Goal: Task Accomplishment & Management: Manage account settings

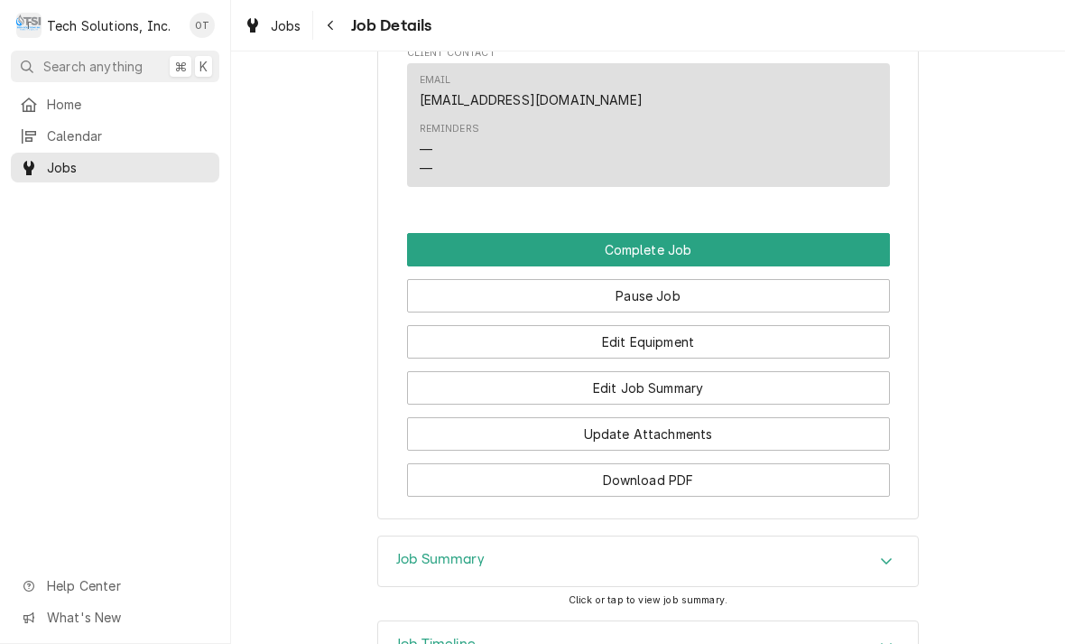
scroll to position [2233, 0]
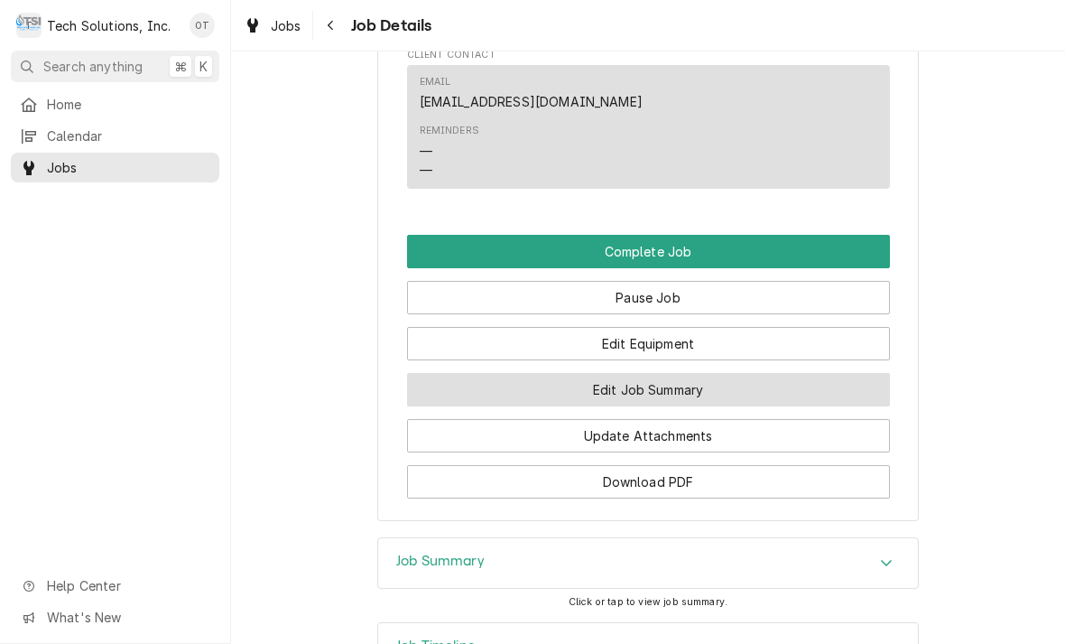
click at [641, 373] on button "Edit Job Summary" at bounding box center [648, 389] width 483 height 33
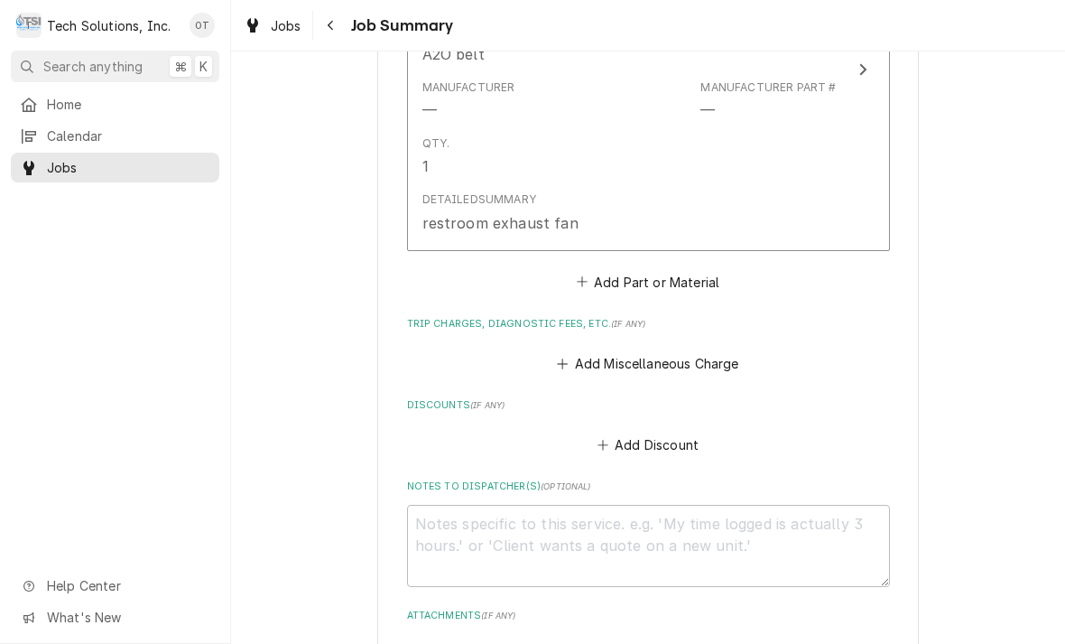
scroll to position [1591, 0]
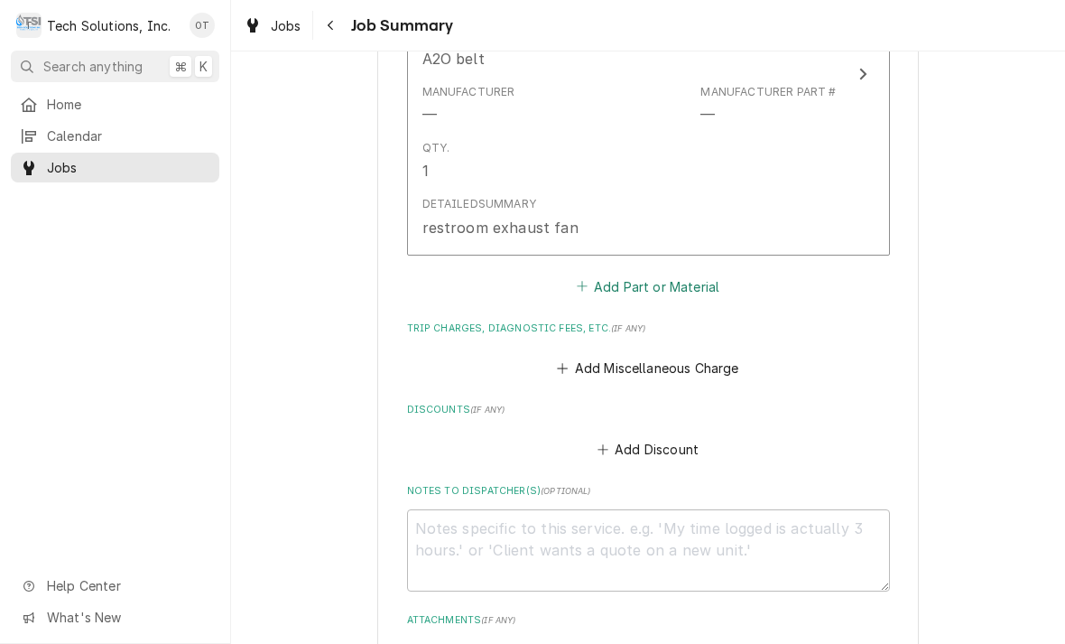
click at [648, 274] on button "Add Part or Material" at bounding box center [647, 286] width 149 height 25
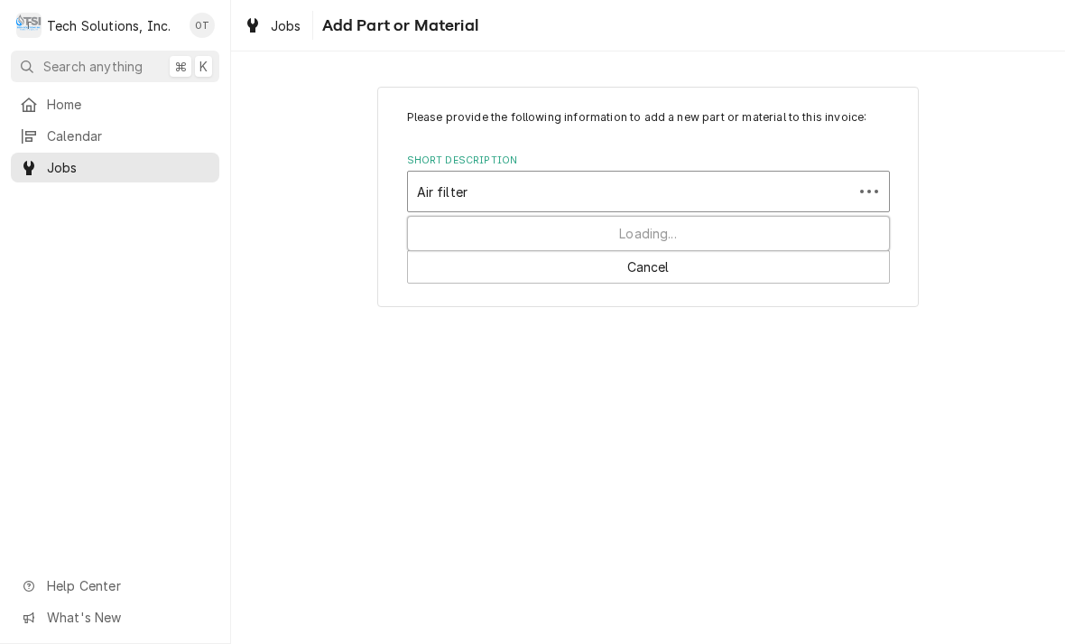
type input "Air filters"
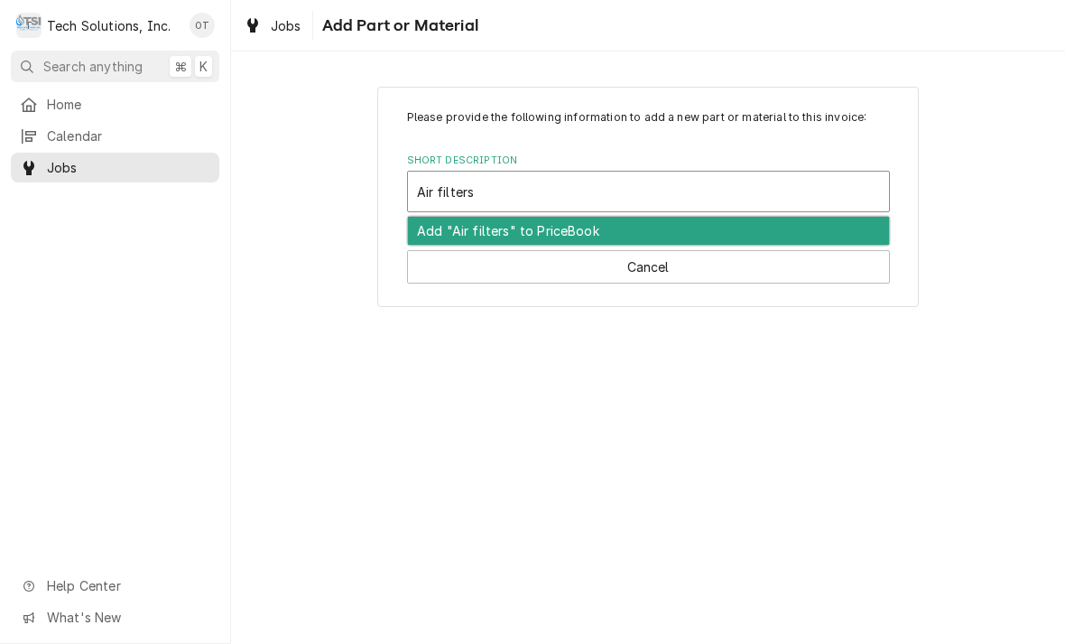
click at [515, 223] on div "Add "Air filters" to PriceBook" at bounding box center [648, 231] width 481 height 28
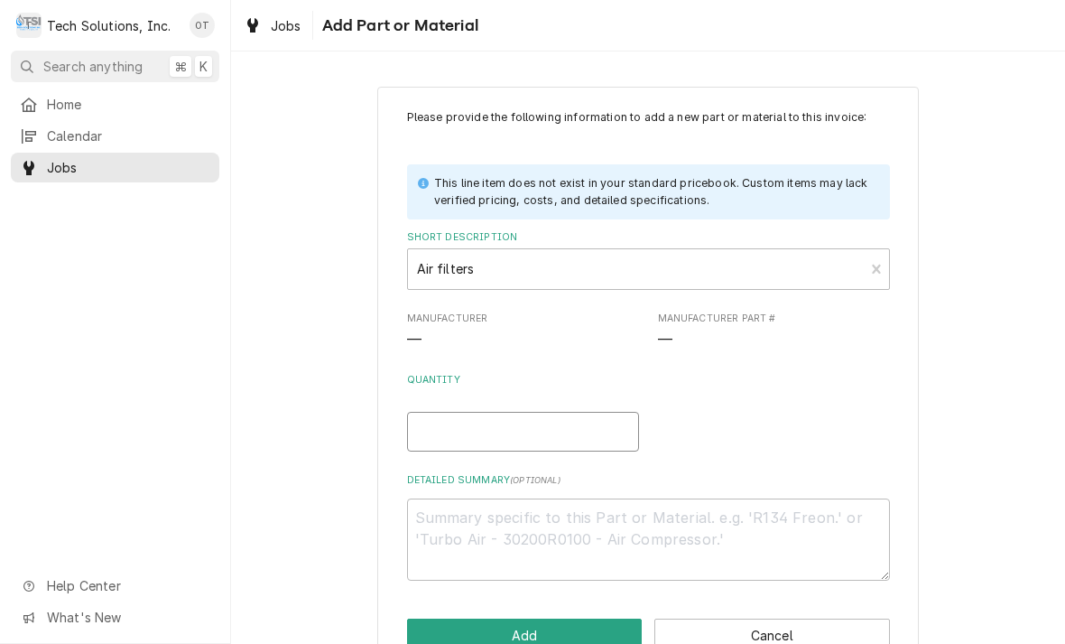
click at [450, 414] on input "Quantity" at bounding box center [523, 432] width 232 height 40
type textarea "x"
type input "1"
type textarea "x"
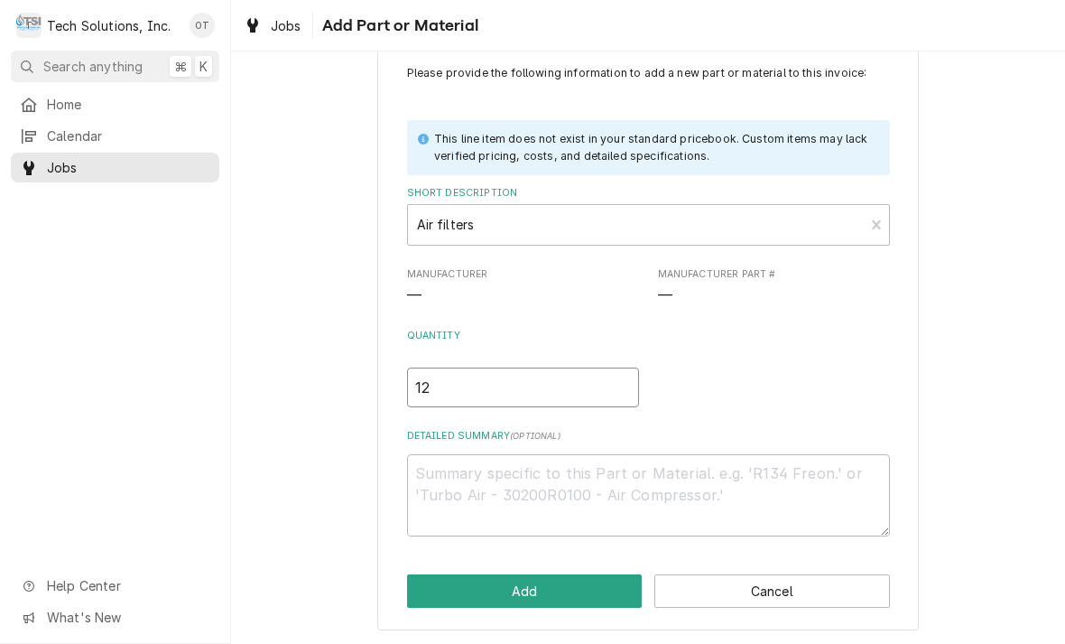
scroll to position [43, 0]
type input "12"
click at [465, 484] on textarea "Detailed Summary ( optional )" at bounding box center [648, 496] width 483 height 82
type textarea "x"
type textarea "A"
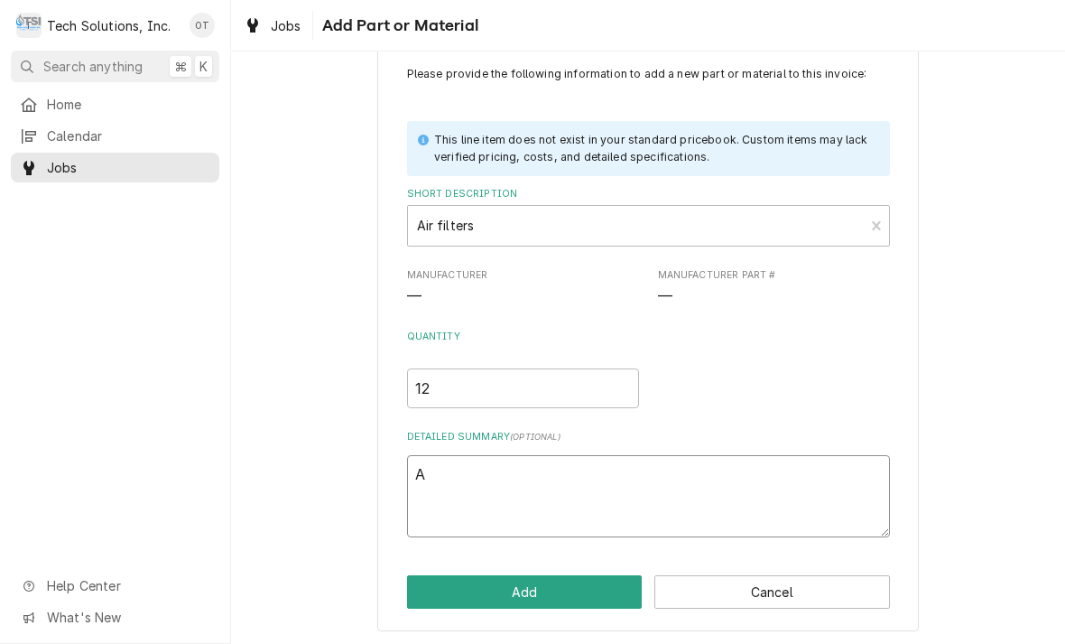
type textarea "x"
type textarea "Air"
type textarea "x"
type textarea "Air filter"
type textarea "x"
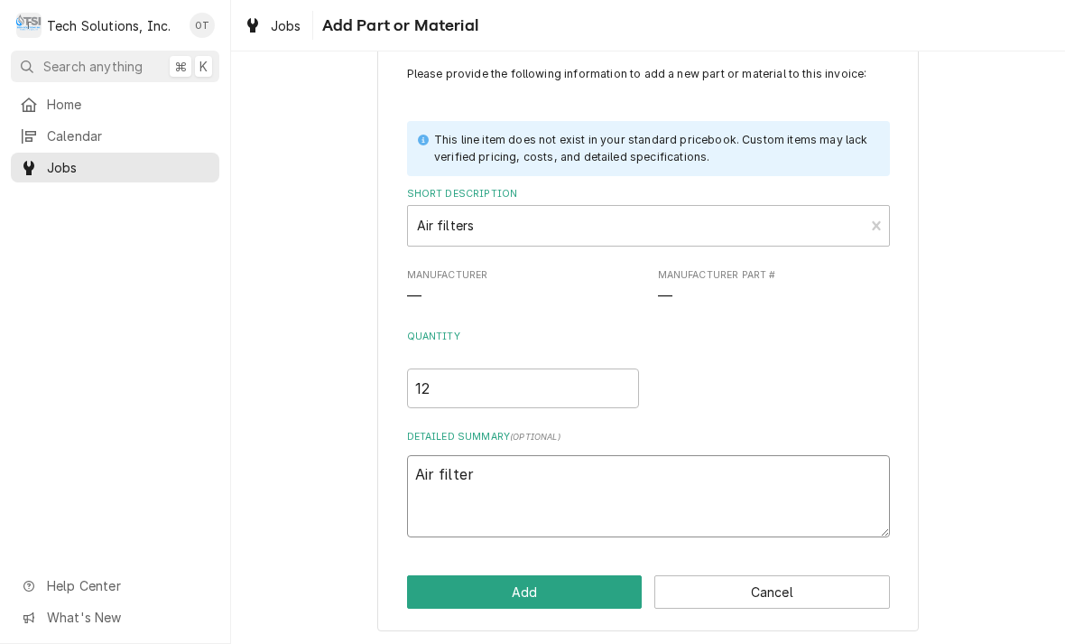
type textarea "Air filters for the"
type textarea "x"
type textarea "Air filters for the R"
type textarea "x"
type textarea "Air filters for the RT"
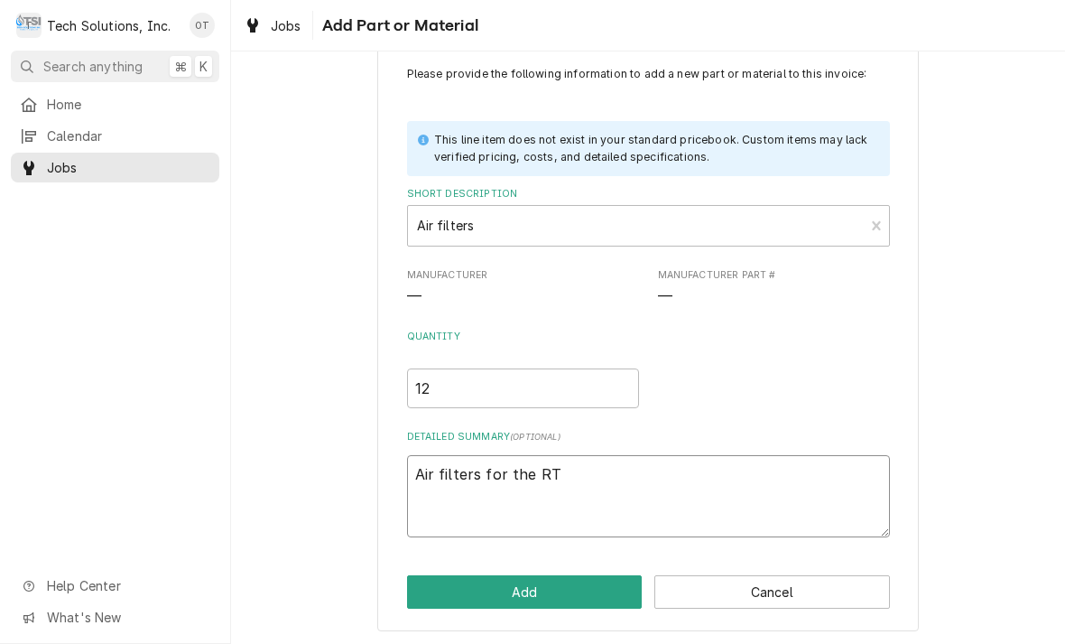
type textarea "x"
type textarea "Air filters for the RTU"
type textarea "x"
type textarea "Air filters for the RTU units"
type textarea "x"
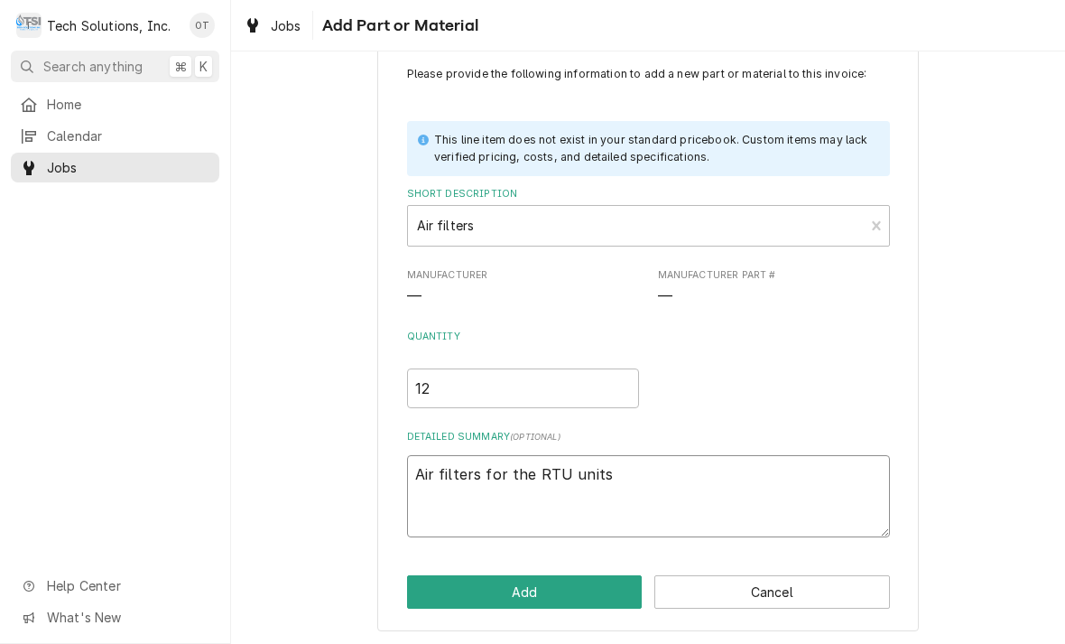
type textarea "Air filters for the RTU units"
type textarea "x"
type textarea "Air filters for the RTU units."
type textarea "x"
type textarea "Air filters for the RTU units."
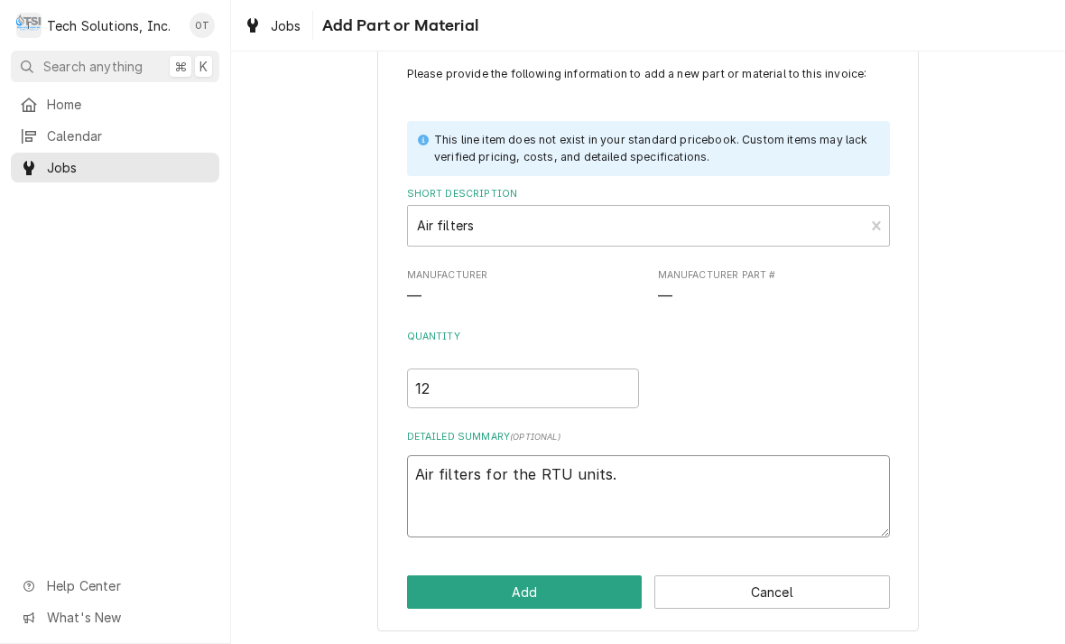
type textarea "x"
type textarea "Air filters for the RTU units. 2"
type textarea "x"
type textarea "Air filters for the RTU units. 20"
type textarea "x"
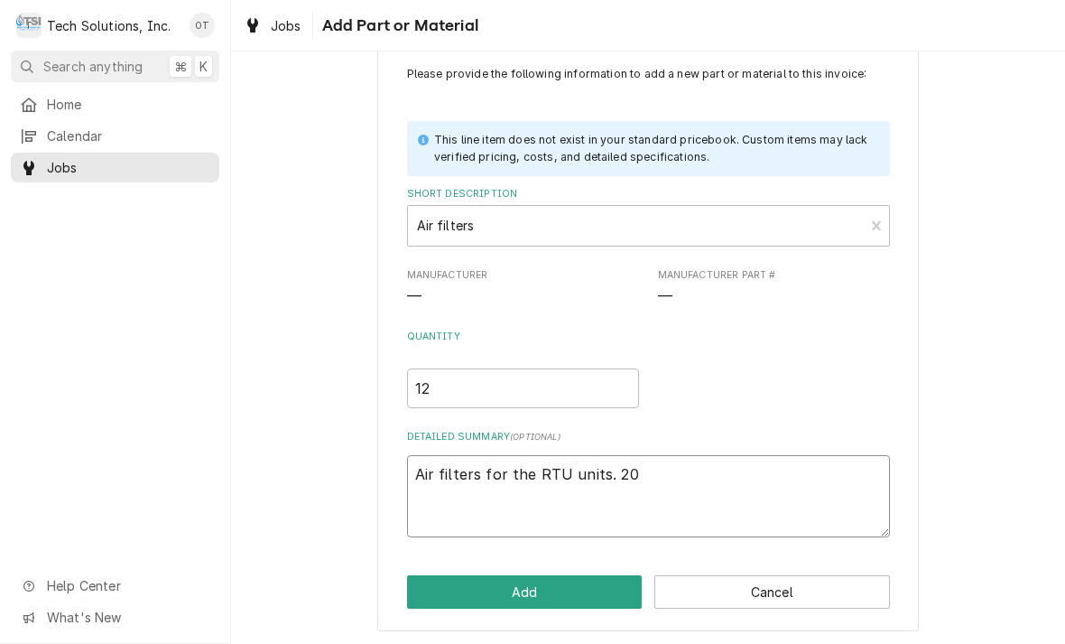
type textarea "Air filters for the RTU units. 20x"
type textarea "x"
type textarea "Air filters for the RTU units. 20x"
type textarea "x"
type textarea "Air filters for the RTU units. 20x 2"
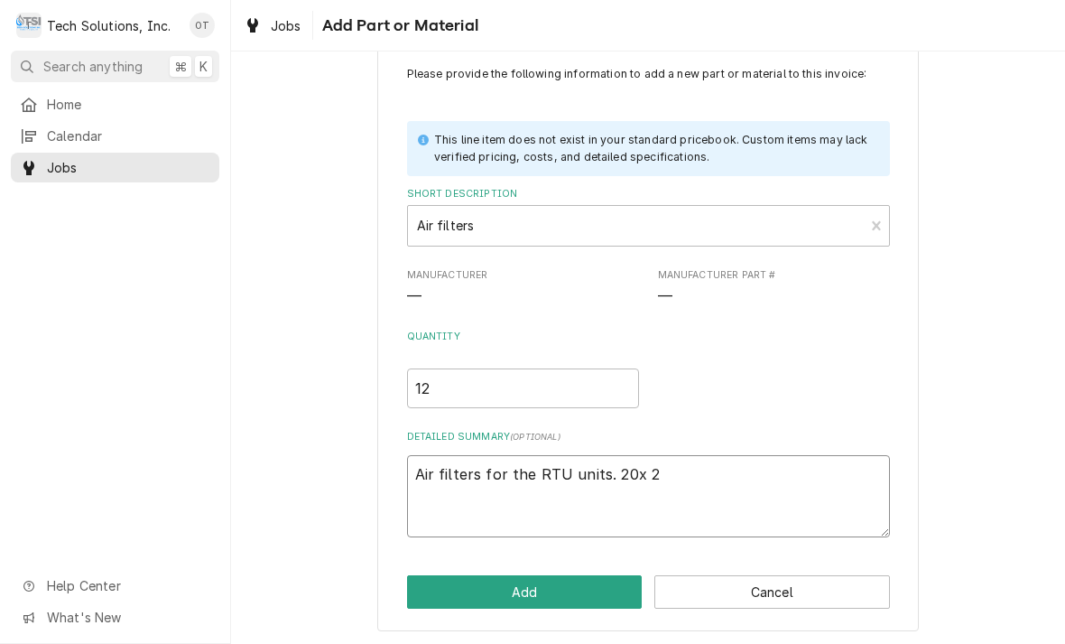
type textarea "x"
type textarea "Air filters for the RTU units. 20x 25"
type textarea "x"
type textarea "Air filters for the RTU units. 20x 25x"
type textarea "x"
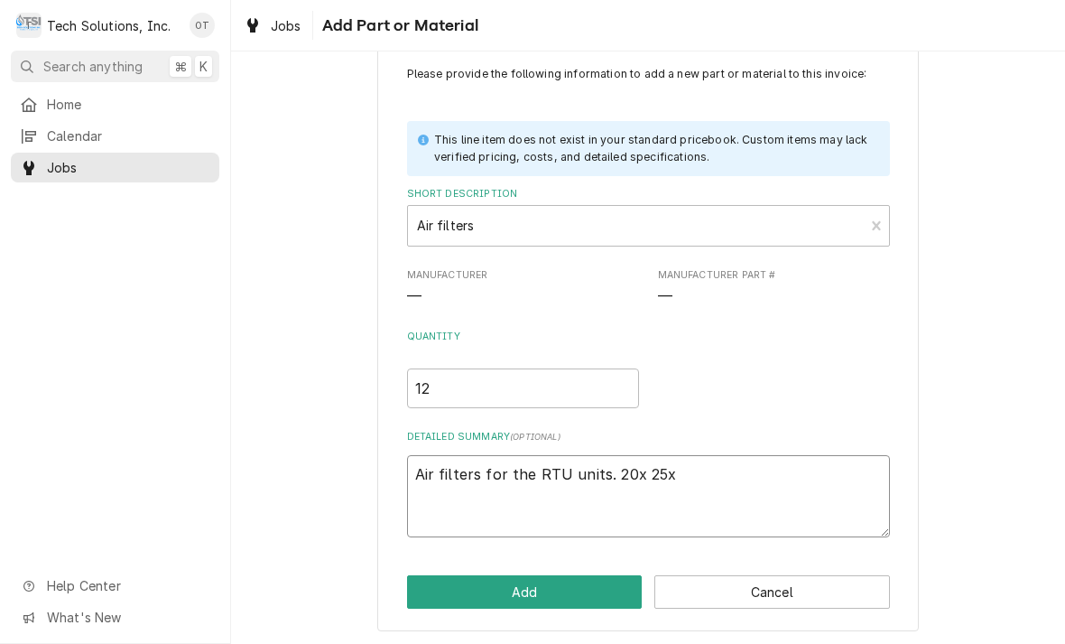
type textarea "Air filters for the RTU units. 20x 25x"
type textarea "x"
type textarea "Air filters for the RTU units. 20x 25x 2"
type textarea "x"
type textarea "Air filters for the RTU units. 20x 25x 2"
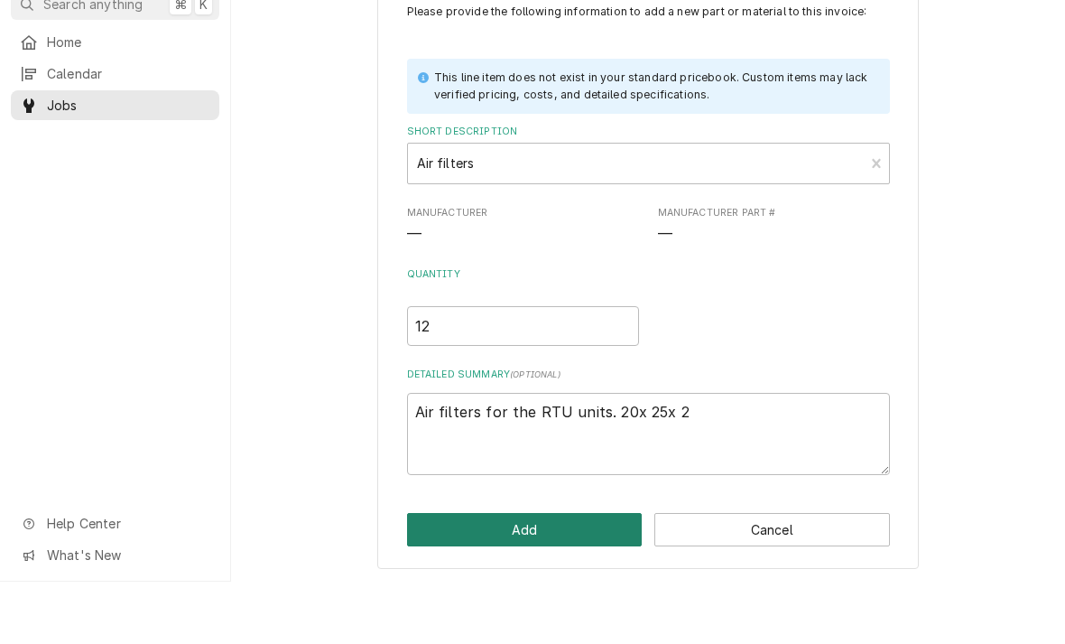
click at [542, 575] on button "Add" at bounding box center [525, 591] width 236 height 33
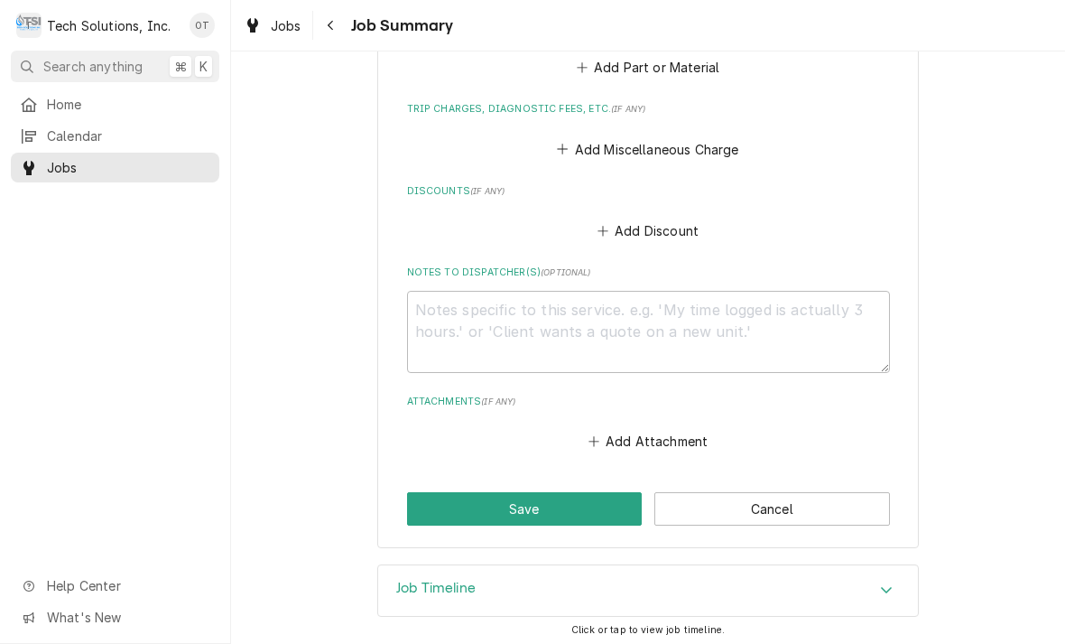
scroll to position [2180, 0]
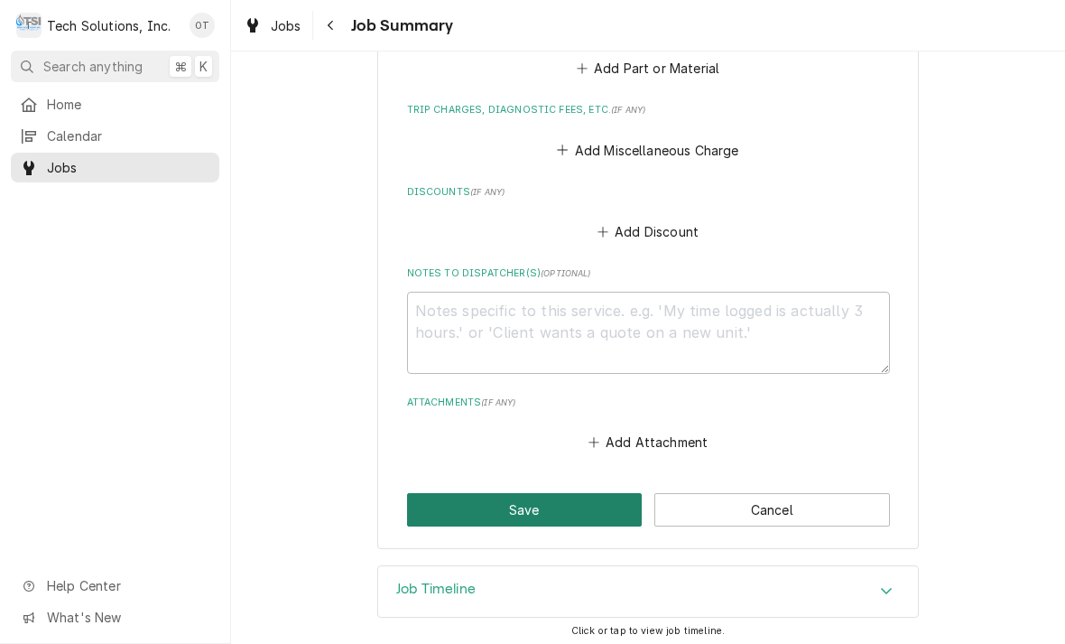
click at [506, 514] on button "Save" at bounding box center [525, 509] width 236 height 33
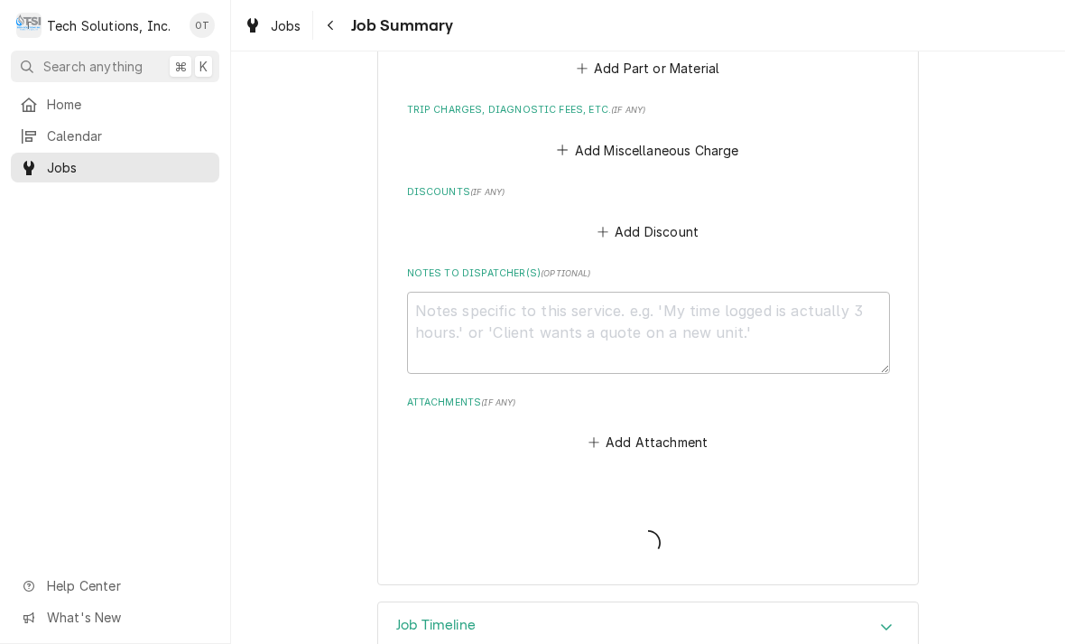
type textarea "x"
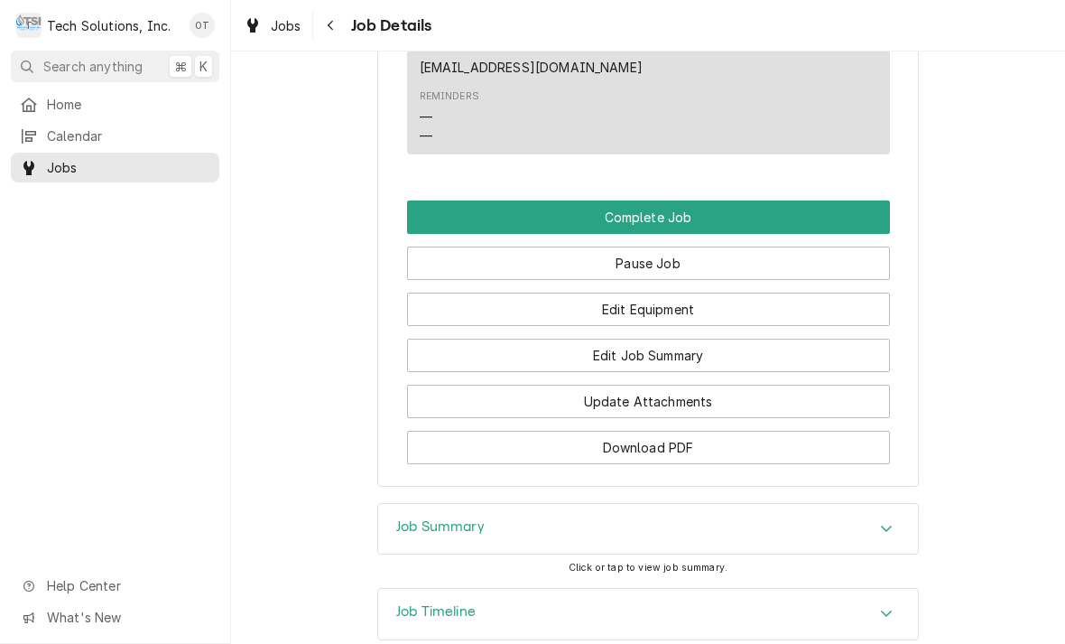
scroll to position [2267, 0]
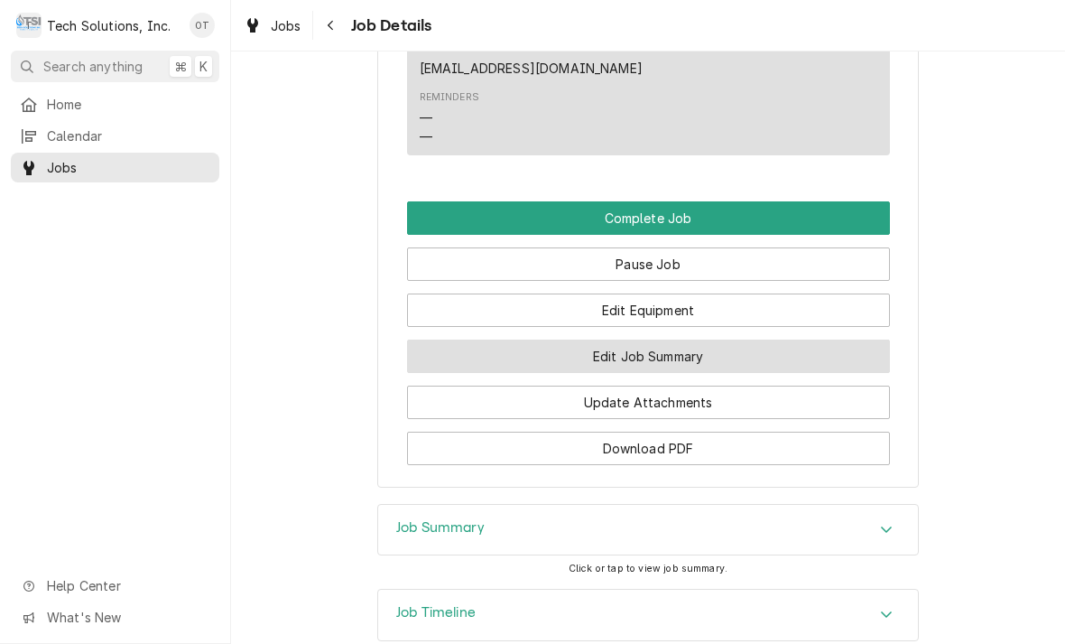
click at [656, 339] on button "Edit Job Summary" at bounding box center [648, 355] width 483 height 33
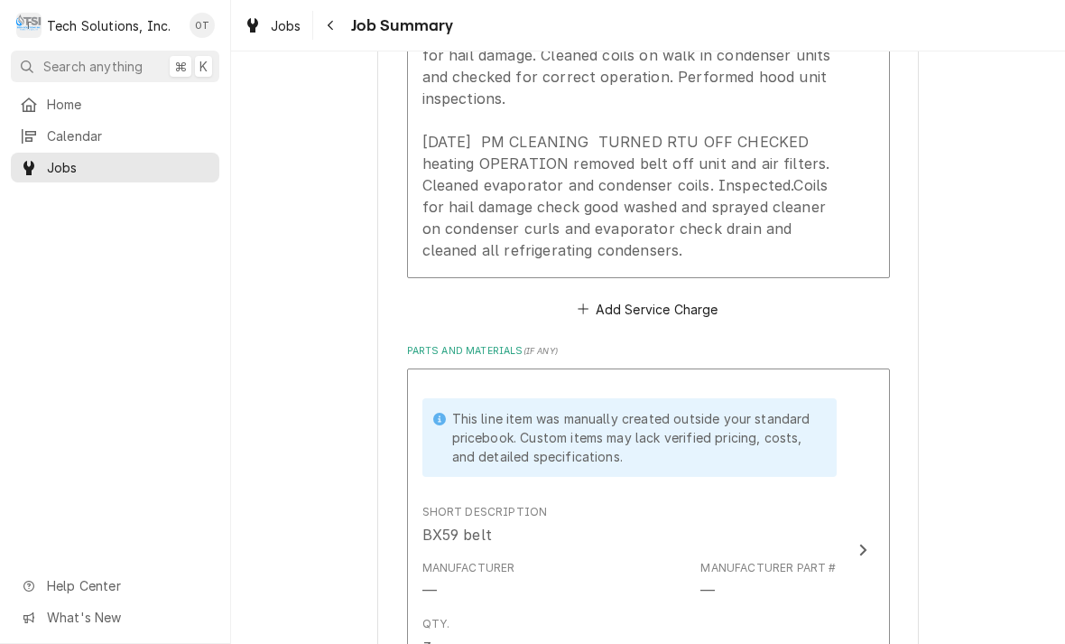
scroll to position [742, 0]
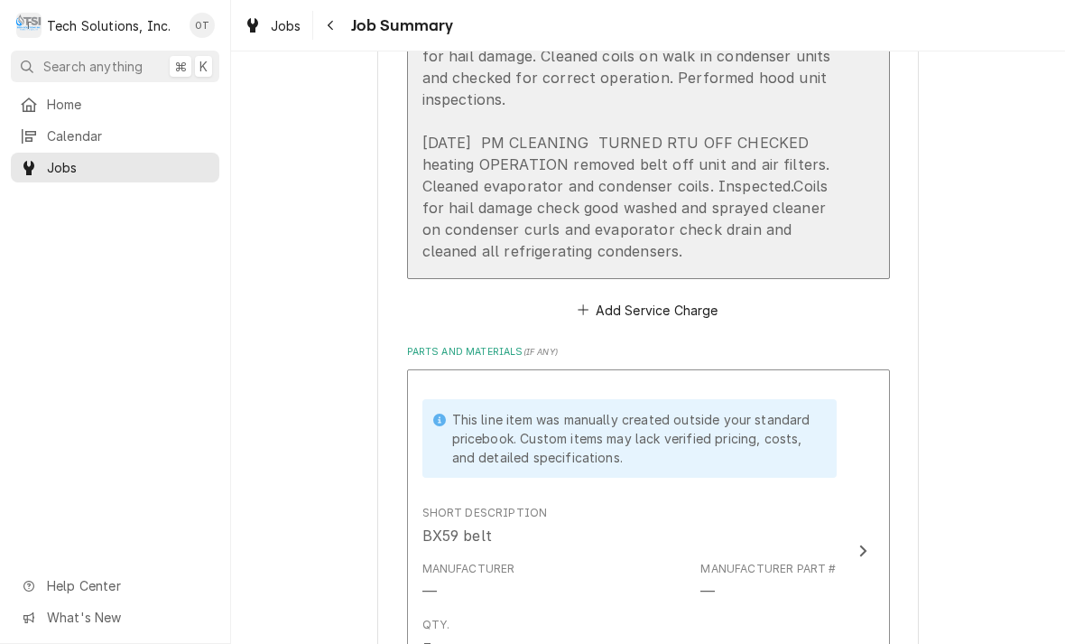
click at [756, 204] on div "Arrived at location, accessed roof. Turned RTUs off, checked AC operation, chec…" at bounding box center [629, 121] width 414 height 282
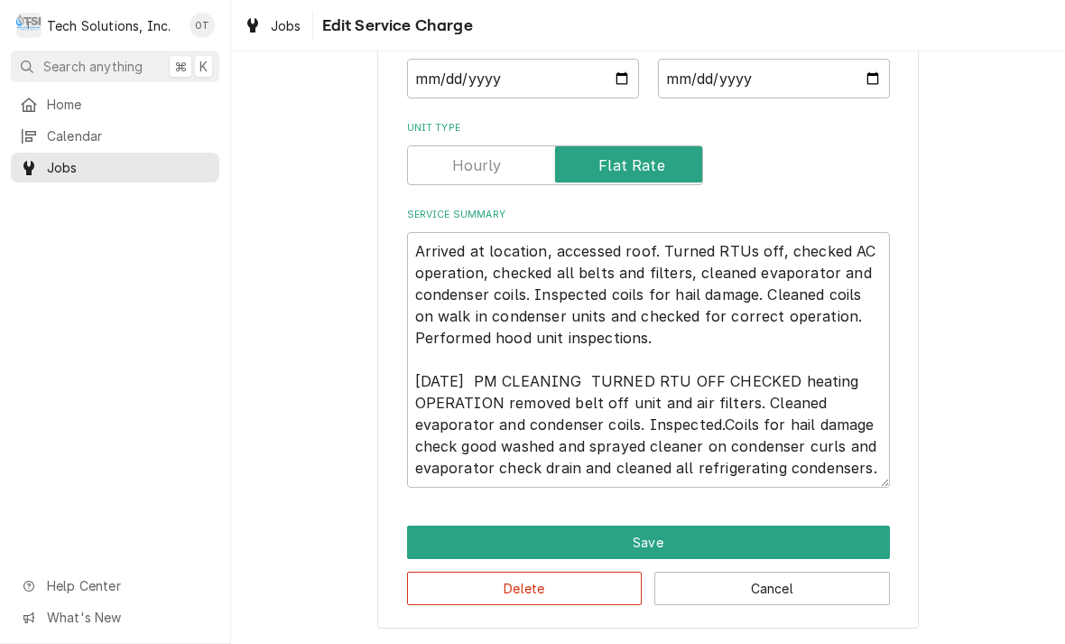
scroll to position [203, 0]
click at [864, 390] on textarea "Arrived at location, accessed roof. Turned RTUs off, checked AC operation, chec…" at bounding box center [648, 359] width 483 height 255
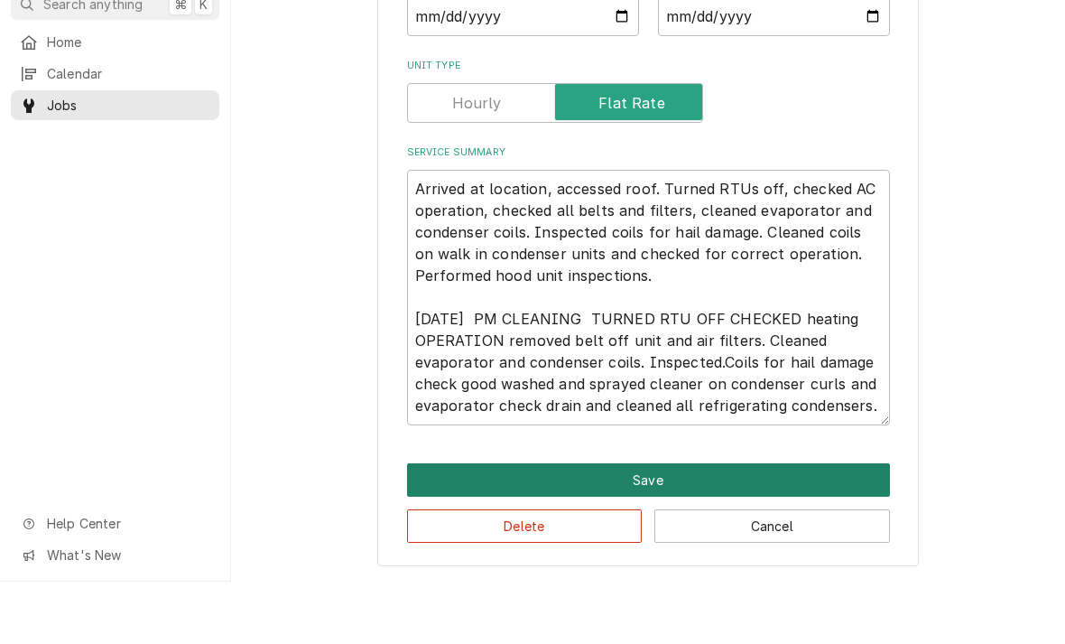
click at [654, 525] on button "Save" at bounding box center [648, 541] width 483 height 33
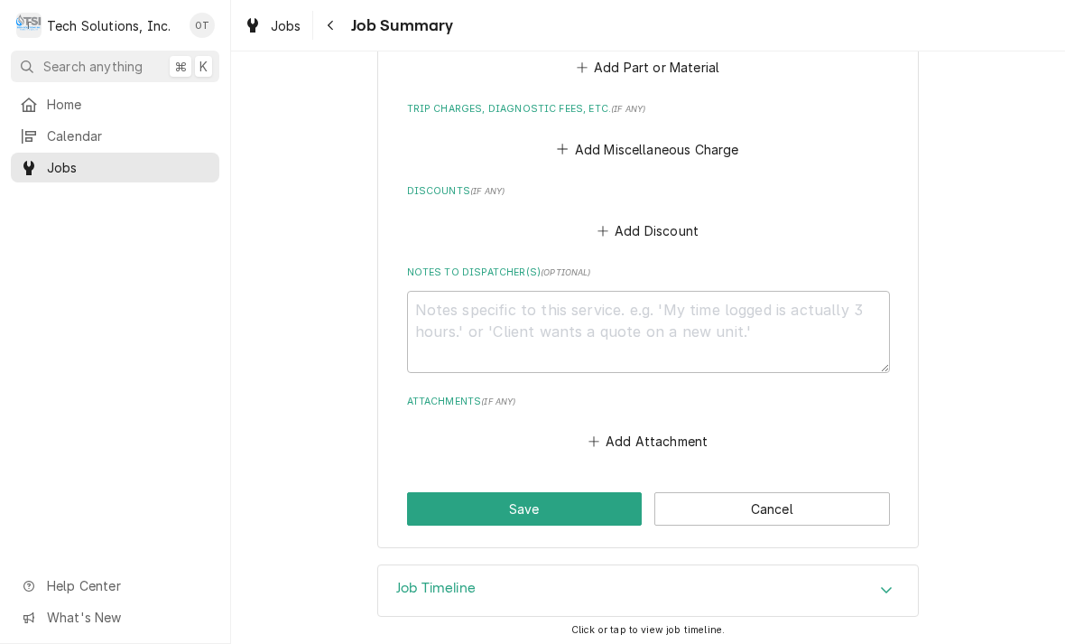
scroll to position [2180, 0]
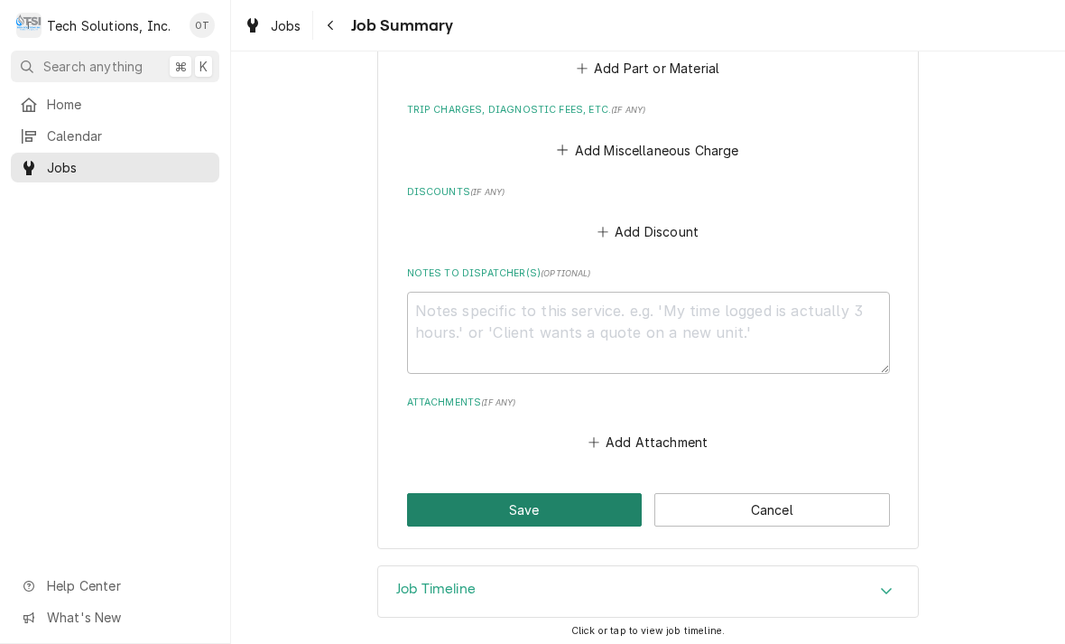
click at [535, 497] on button "Save" at bounding box center [525, 509] width 236 height 33
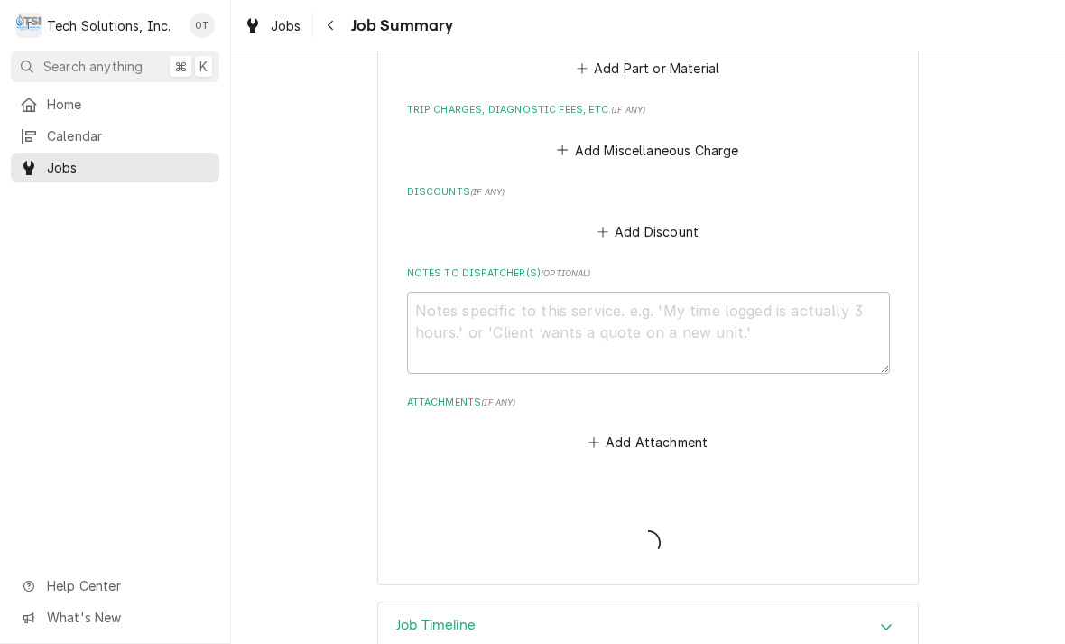
type textarea "x"
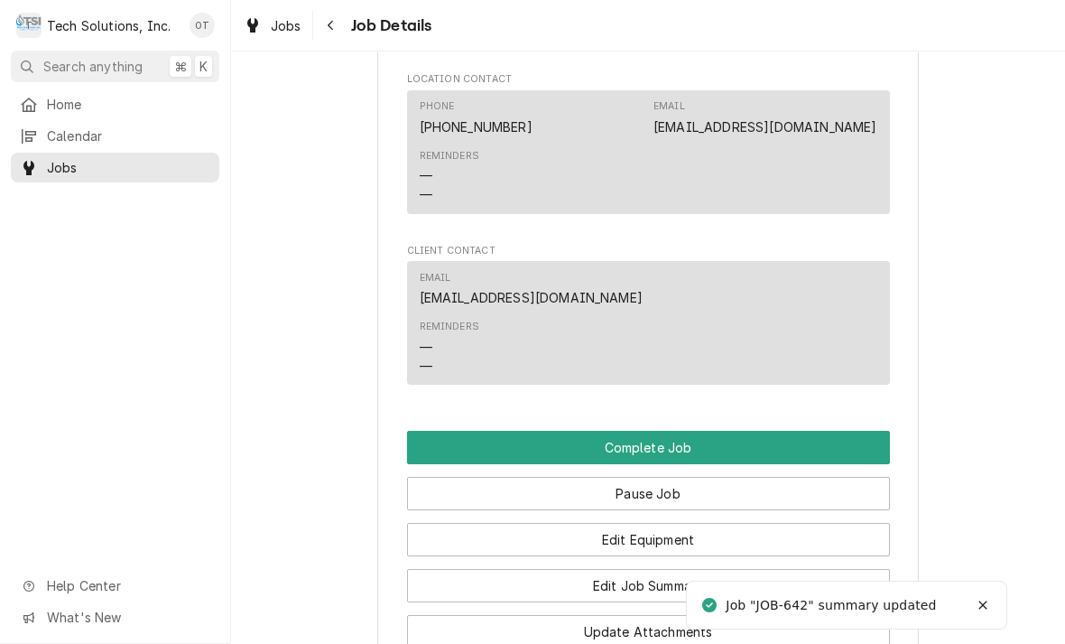
scroll to position [2093, 0]
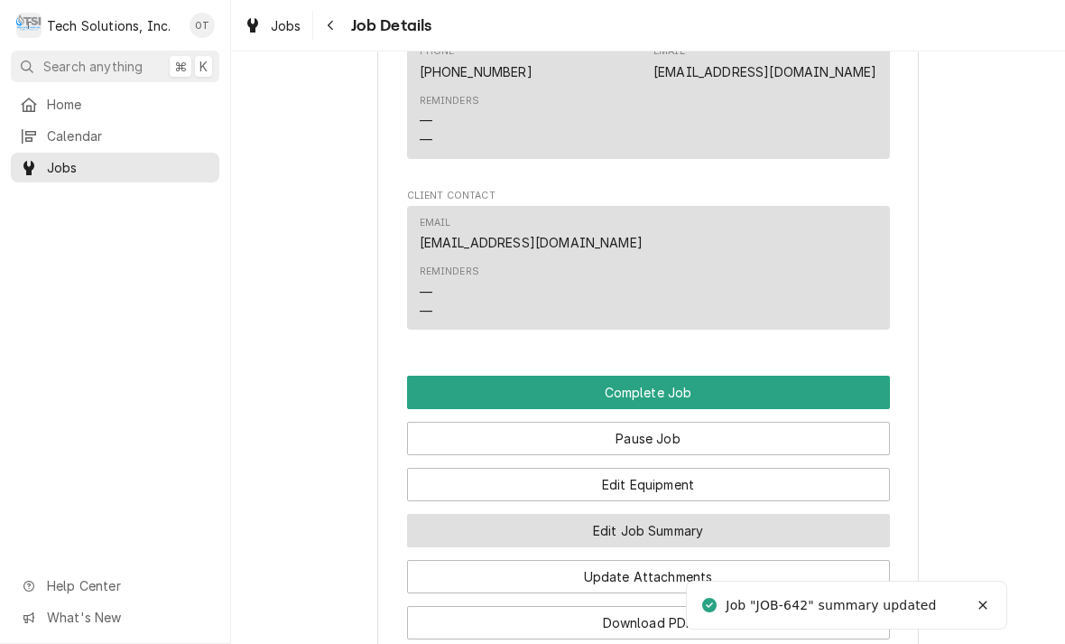
click at [659, 514] on button "Edit Job Summary" at bounding box center [648, 530] width 483 height 33
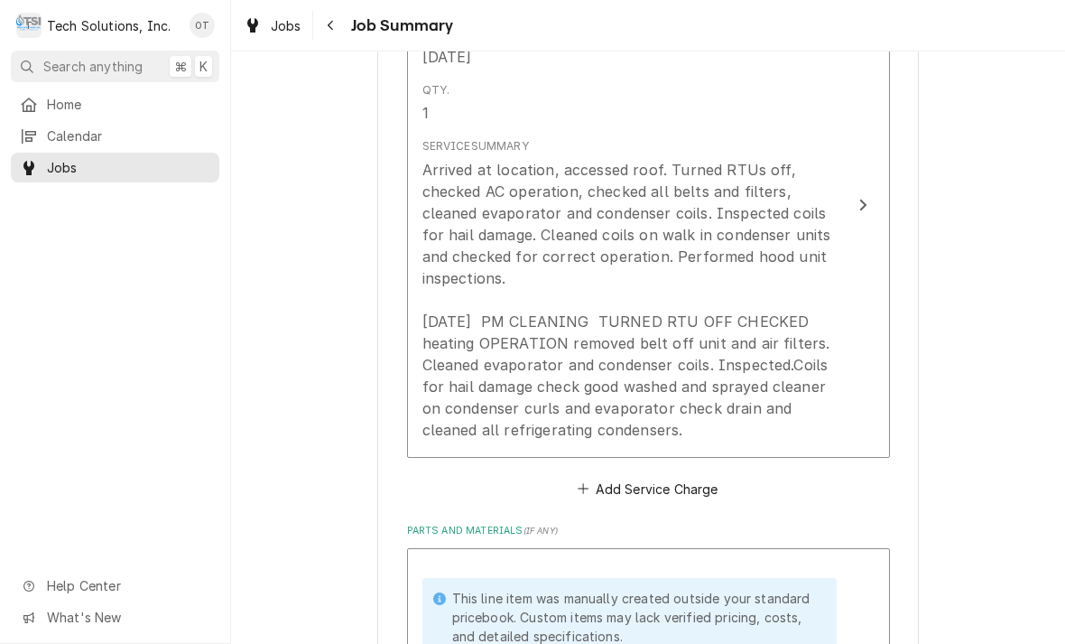
scroll to position [604, 0]
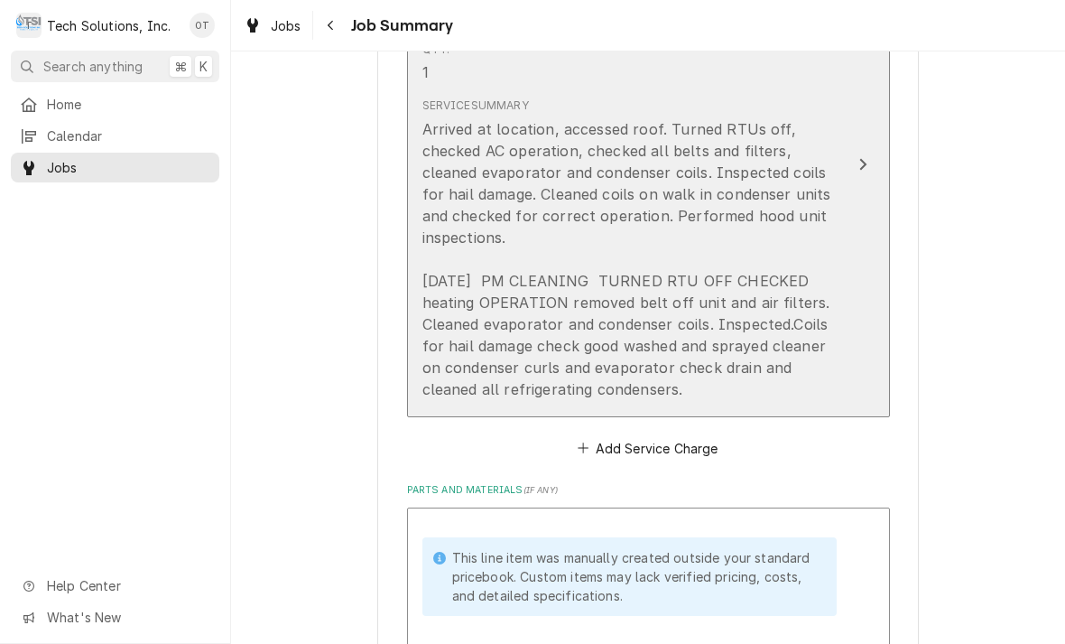
click at [870, 153] on div "Update Line Item" at bounding box center [862, 164] width 23 height 22
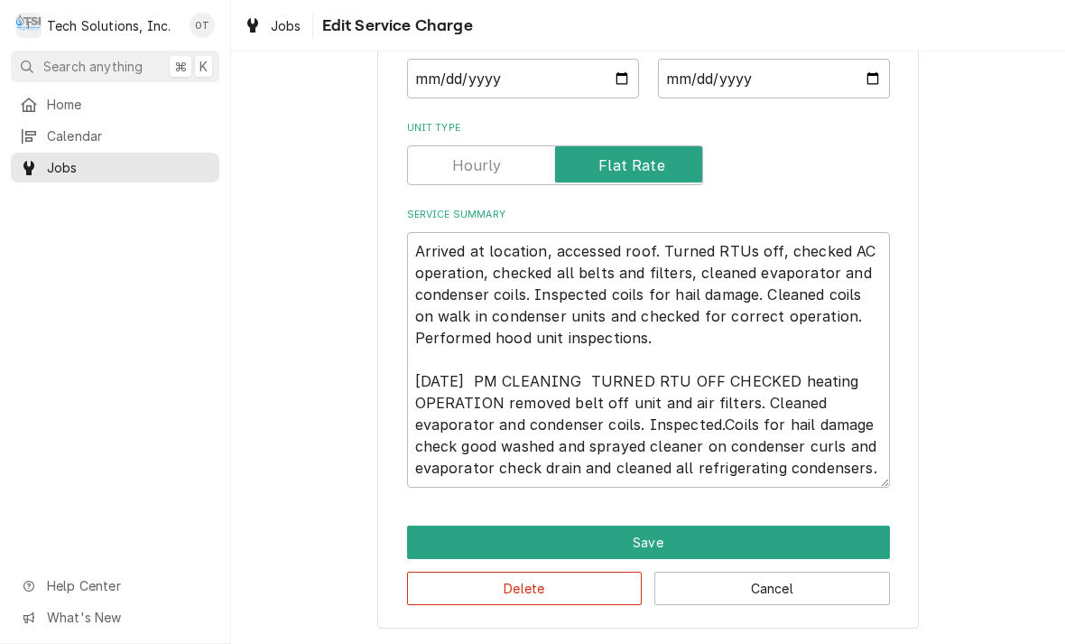
scroll to position [203, 0]
click at [870, 462] on textarea "Arrived at location, accessed roof. Turned RTUs off, checked AC operation, chec…" at bounding box center [648, 359] width 483 height 255
click at [629, 442] on textarea "Arrived at location, accessed roof. Turned RTUs off, checked AC operation, chec…" at bounding box center [648, 359] width 483 height 255
type textarea "x"
type textarea "Arrived at location, accessed roof. Turned RTUs off, checked AC operation, chec…"
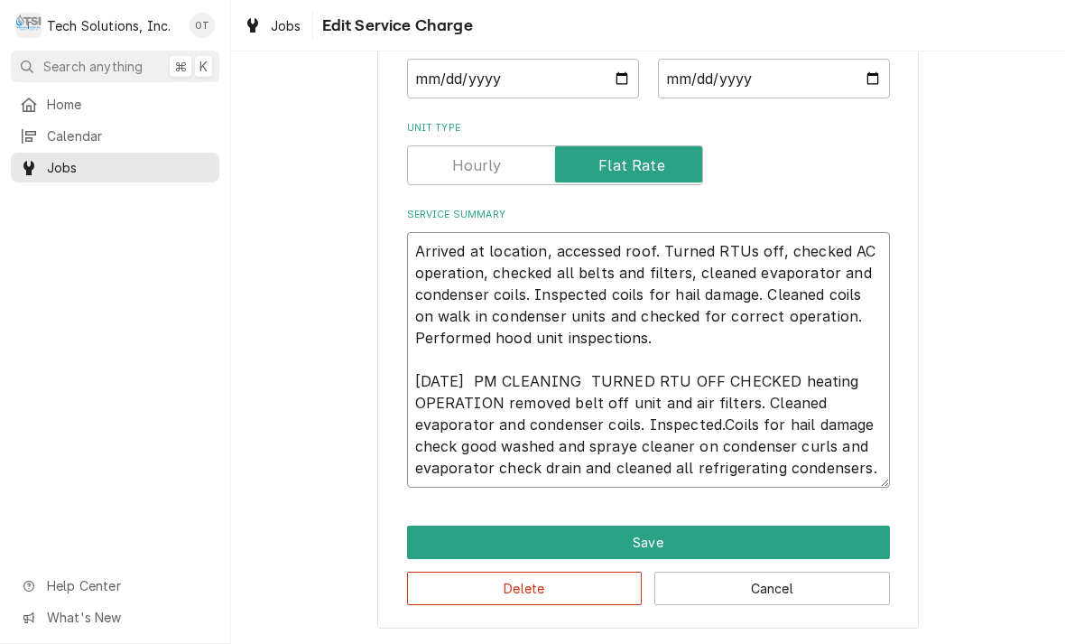
type textarea "x"
type textarea "Arrived at location, accessed roof. Turned RTUs off, checked AC operation, chec…"
type textarea "x"
type textarea "Arrived at location, accessed roof. Turned RTUs off, checked AC operation, chec…"
type textarea "x"
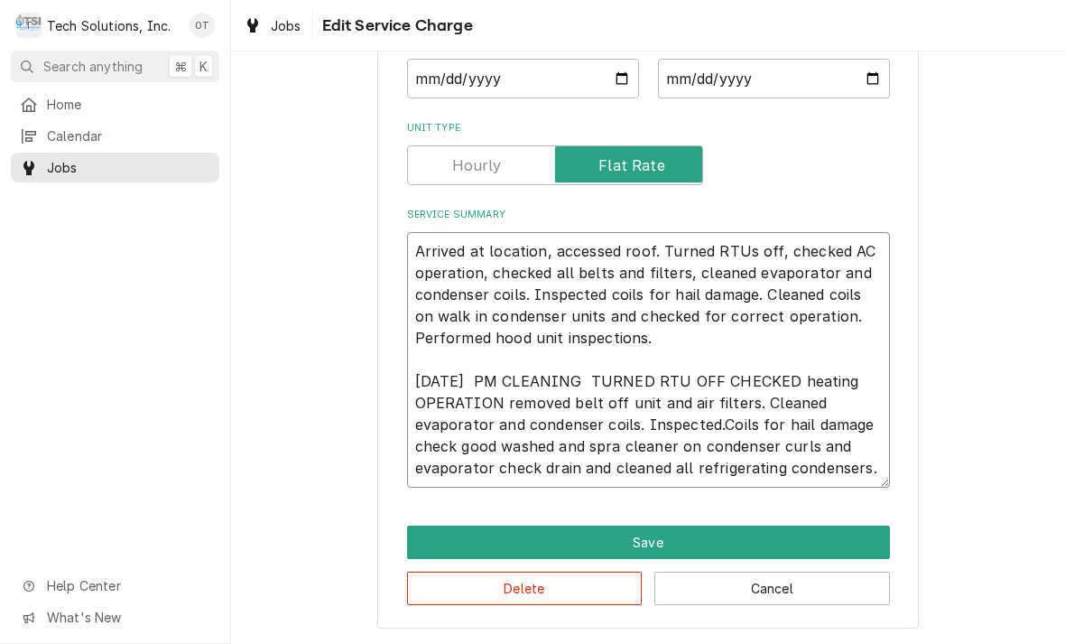
type textarea "Arrived at location, accessed roof. Turned RTUs off, checked AC operation, chec…"
type textarea "x"
type textarea "Arrived at location, accessed roof. Turned RTUs off, checked AC operation, chec…"
type textarea "x"
type textarea "Arrived at location, accessed roof. Turned RTUs off, checked AC operation, chec…"
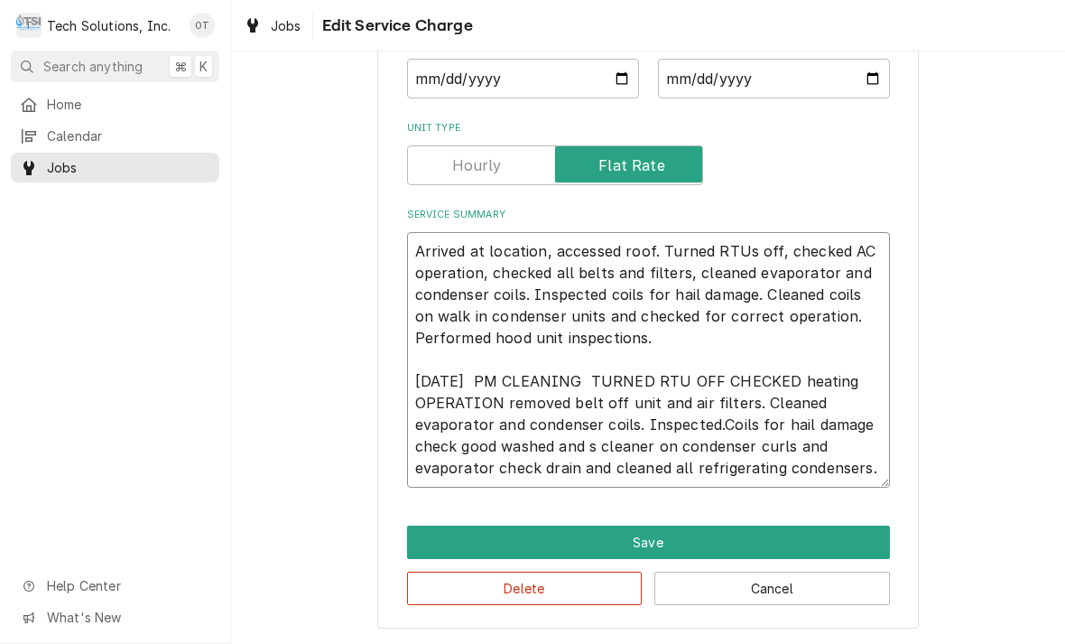
type textarea "x"
type textarea "Arrived at location, accessed roof. Turned RTUs off, checked AC operation, chec…"
click at [786, 444] on textarea "Arrived at location, accessed roof. Turned RTUs off, checked AC operation, chec…" at bounding box center [648, 359] width 483 height 255
type textarea "x"
type textarea "Arrived at location, accessed roof. Turned RTUs off, checked AC operation, chec…"
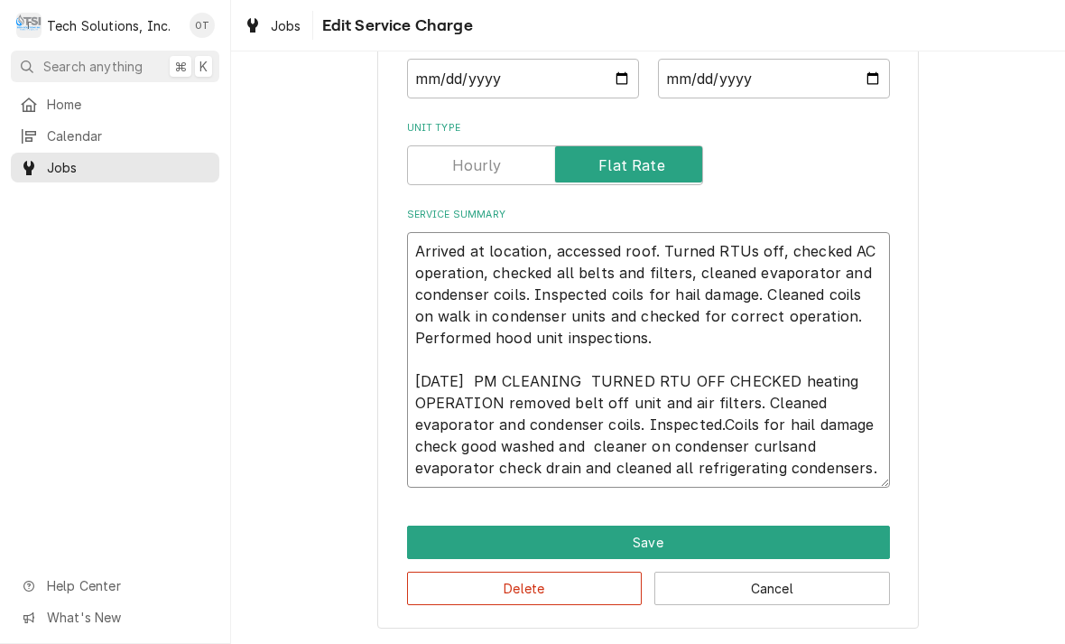
type textarea "x"
type textarea "Arrived at location, accessed roof. Turned RTUs off, checked AC operation, chec…"
type textarea "x"
type textarea "Arrived at location, accessed roof. Turned RTUs off, checked AC operation, chec…"
type textarea "x"
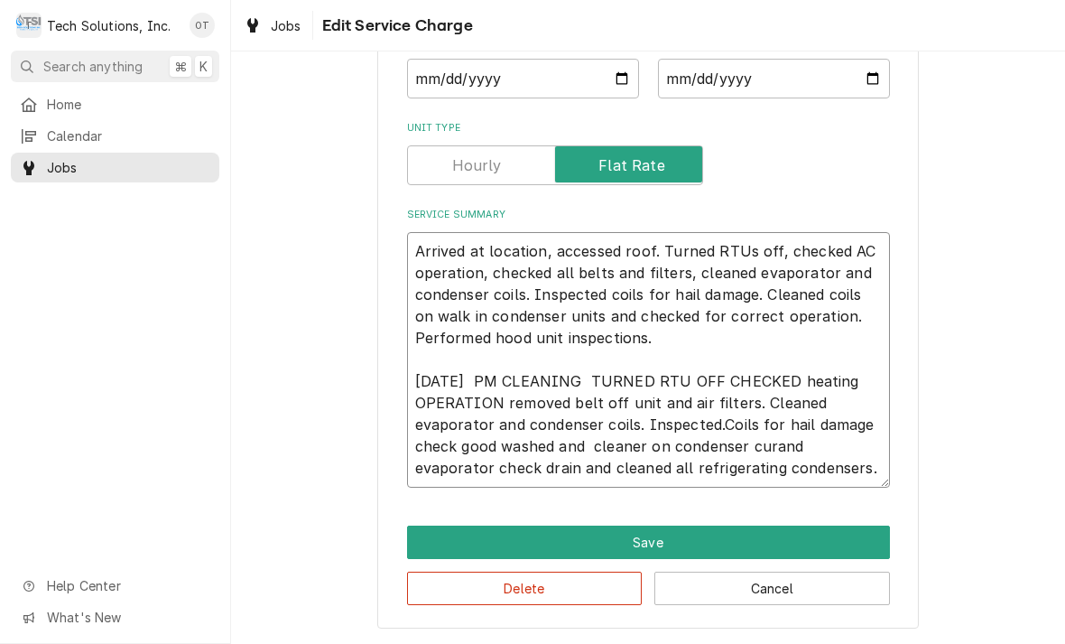
type textarea "Arrived at location, accessed roof. Turned RTUs off, checked AC operation, chec…"
type textarea "x"
type textarea "Arrived at location, accessed roof. Turned RTUs off, checked AC operation, chec…"
type textarea "x"
type textarea "Arrived at location, accessed roof. Turned RTUs off, checked AC operation, chec…"
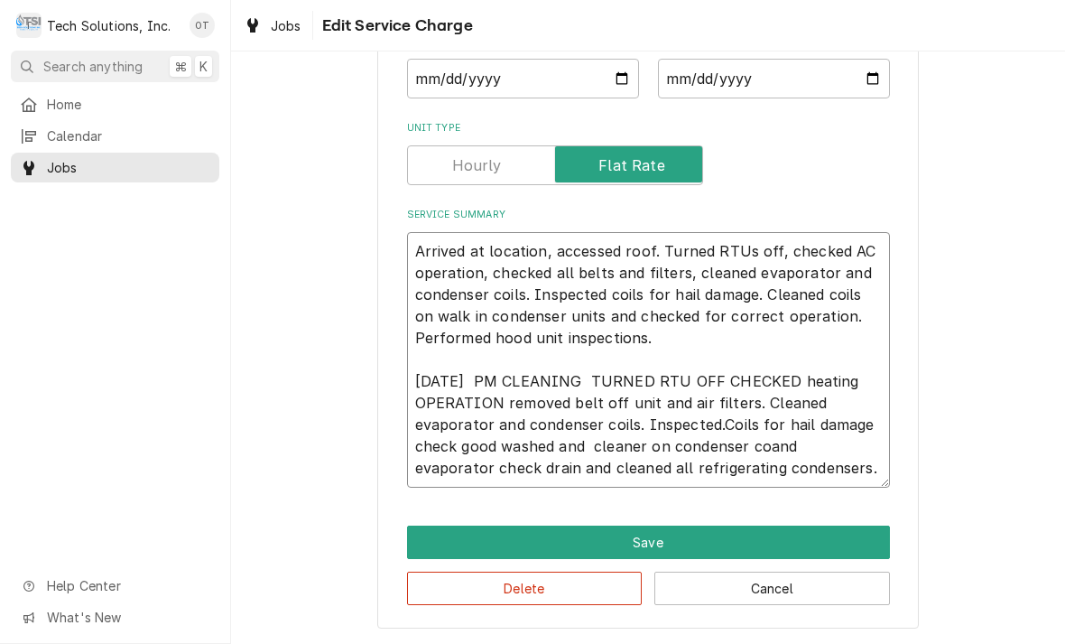
type textarea "x"
type textarea "Arrived at location, accessed roof. Turned RTUs off, checked AC operation, chec…"
type textarea "x"
type textarea "Arrived at location, accessed roof. Turned RTUs off, checked AC operation, chec…"
type textarea "x"
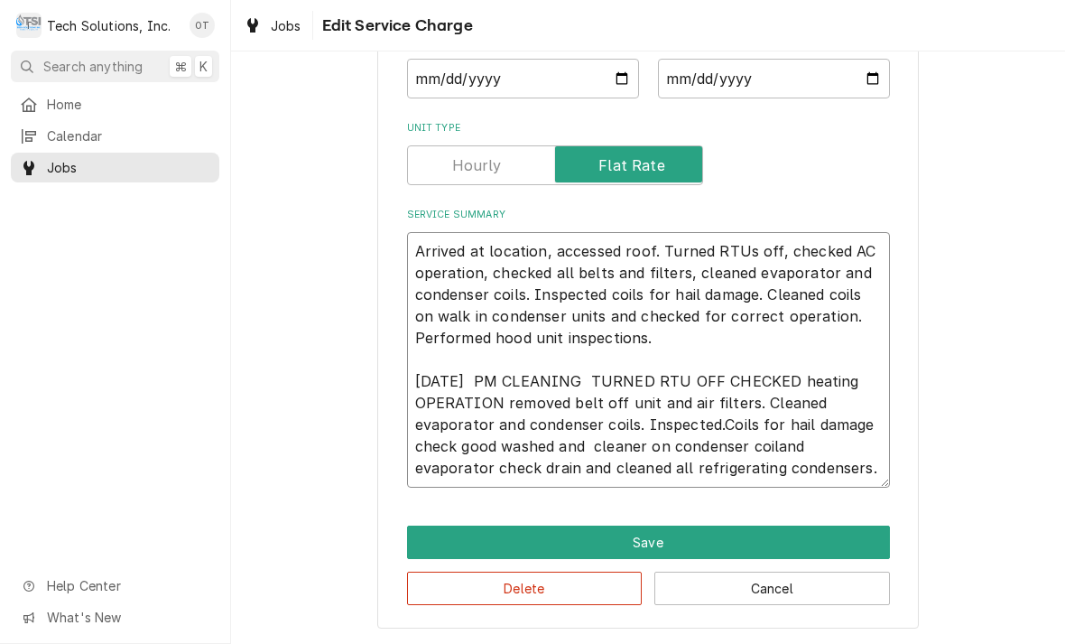
type textarea "Arrived at location, accessed roof. Turned RTUs off, checked AC operation, chec…"
type textarea "x"
type textarea "Arrived at location, accessed roof. Turned RTUs off, checked AC operation, chec…"
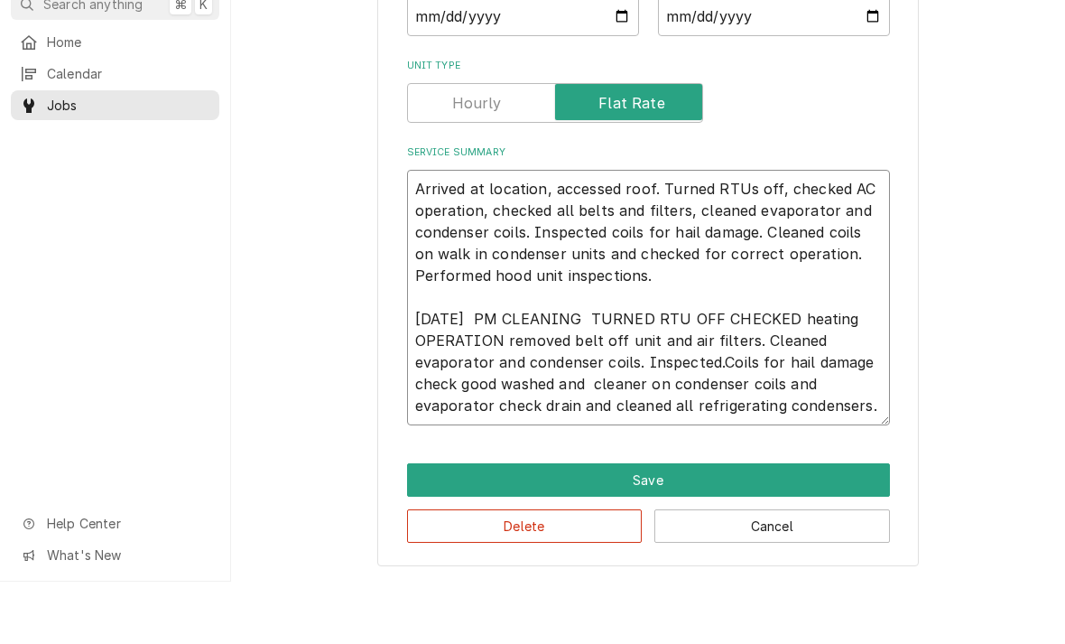
click at [882, 401] on textarea "Arrived at location, accessed roof. Turned RTUs off, checked AC operation, chec…" at bounding box center [648, 359] width 483 height 255
type textarea "x"
type textarea "Arrived at location, accessed roof. Turned RTUs off, checked AC operation, chec…"
type textarea "x"
type textarea "Arrived at location, accessed roof. Turned RTUs off, checked AC operation, chec…"
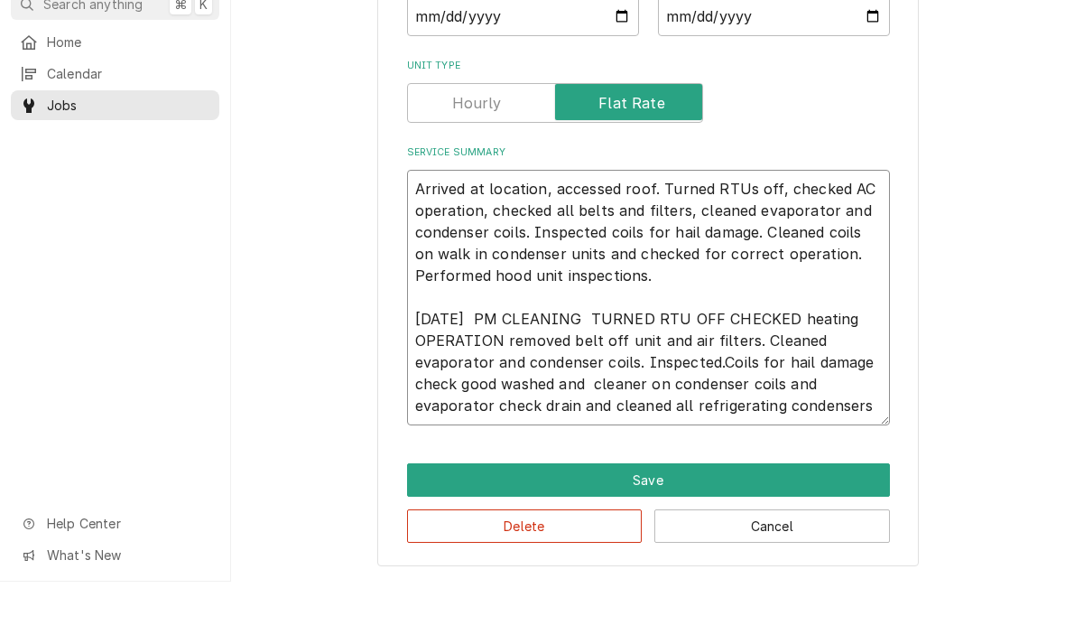
type textarea "x"
type textarea "Arrived at location, accessed roof. Turned RTUs off, checked AC operation, chec…"
type textarea "x"
type textarea "Arrived at location, accessed roof. Turned RTUs off, checked AC operation, chec…"
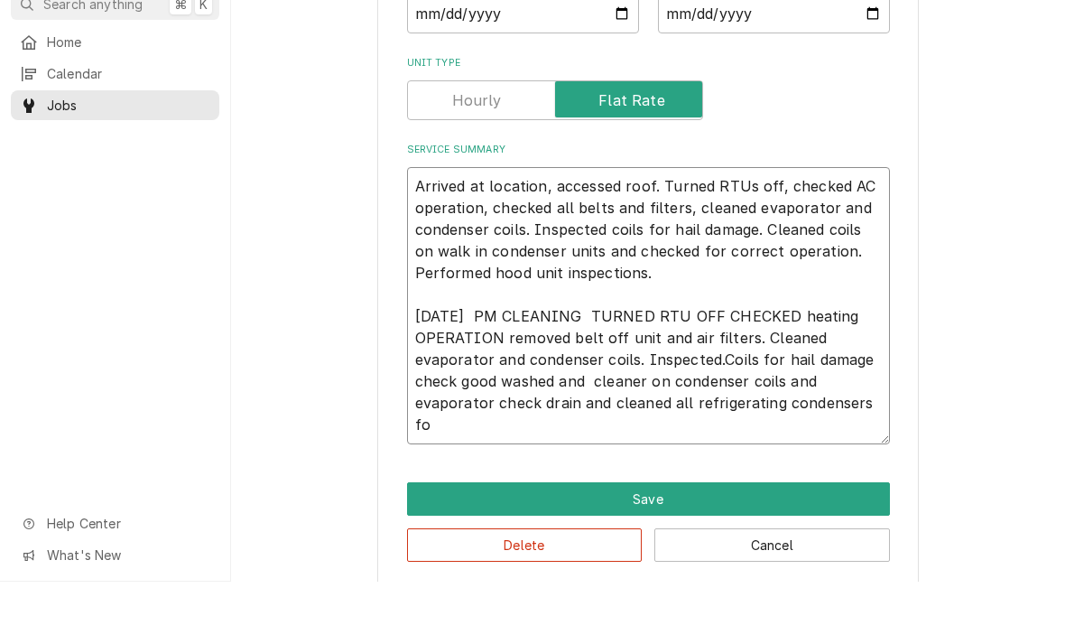
type textarea "x"
type textarea "Arrived at location, accessed roof. Turned RTUs off, checked AC operation, chec…"
type textarea "x"
type textarea "Arrived at location, accessed roof. Turned RTUs off, checked AC operation, chec…"
type textarea "x"
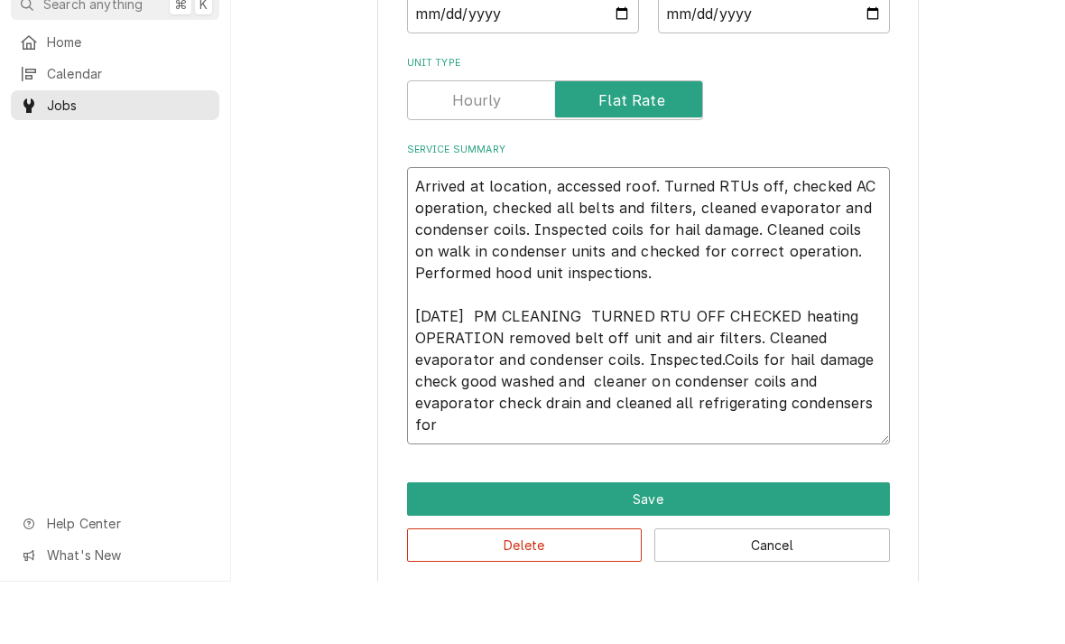
type textarea "Arrived at location, accessed roof. Turned RTUs off, checked AC operation, chec…"
type textarea "x"
type textarea "Arrived at location, accessed roof. Turned RTUs off, checked AC operation, chec…"
type textarea "x"
type textarea "Arrived at location, accessed roof. Turned RTUs off, checked AC operation, chec…"
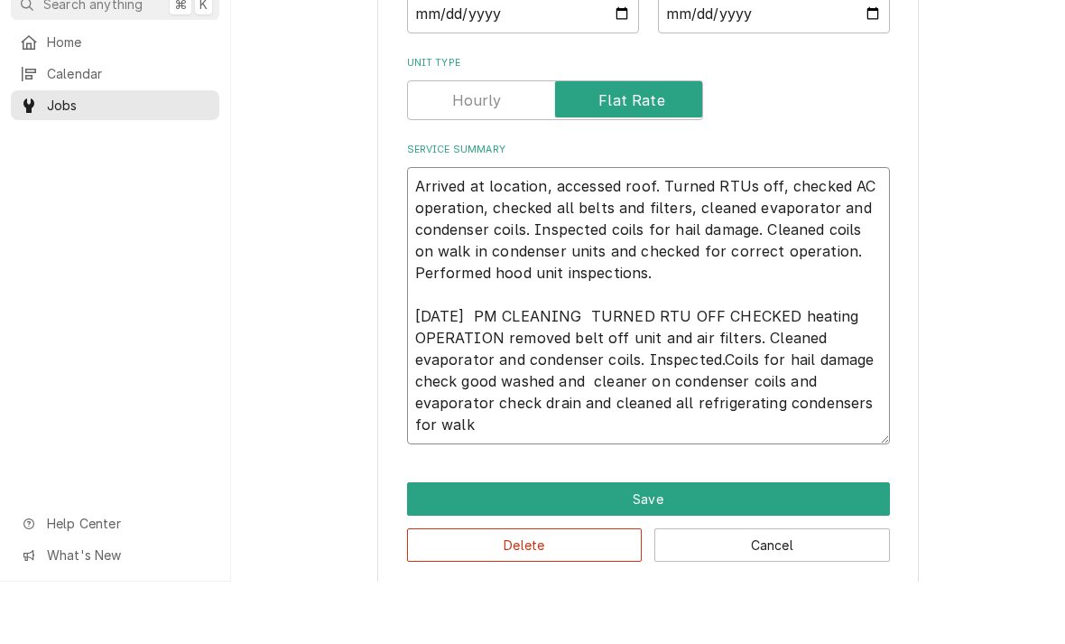
type textarea "x"
type textarea "Arrived at location, accessed roof. Turned RTUs off, checked AC operation, chec…"
type textarea "x"
type textarea "Arrived at location, accessed roof. Turned RTUs off, checked AC operation, chec…"
type textarea "x"
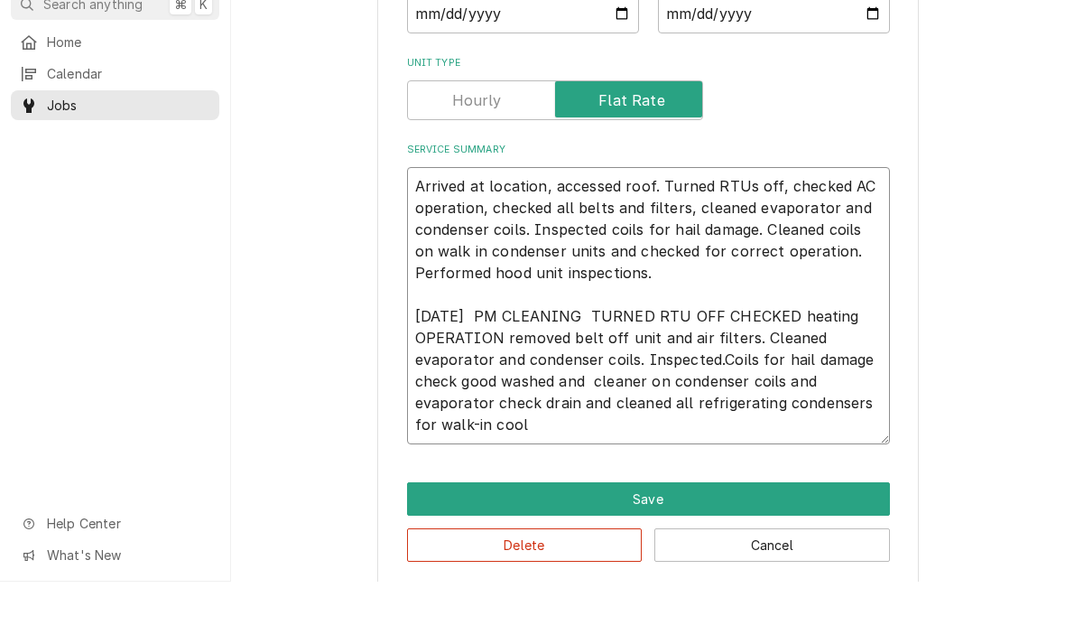
type textarea "Arrived at location, accessed roof. Turned RTUs off, checked AC operation, chec…"
type textarea "x"
type textarea "Arrived at location, accessed roof. Turned RTUs off, checked AC operation, chec…"
type textarea "x"
type textarea "Arrived at location, accessed roof. Turned RTUs off, checked AC operation, chec…"
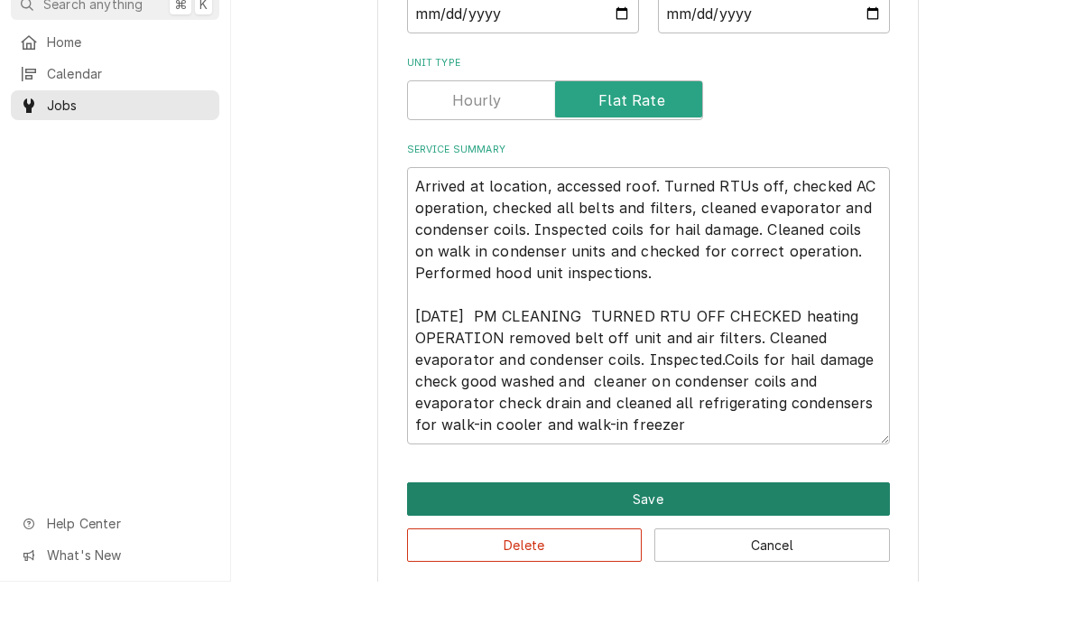
click at [651, 544] on button "Save" at bounding box center [648, 560] width 483 height 33
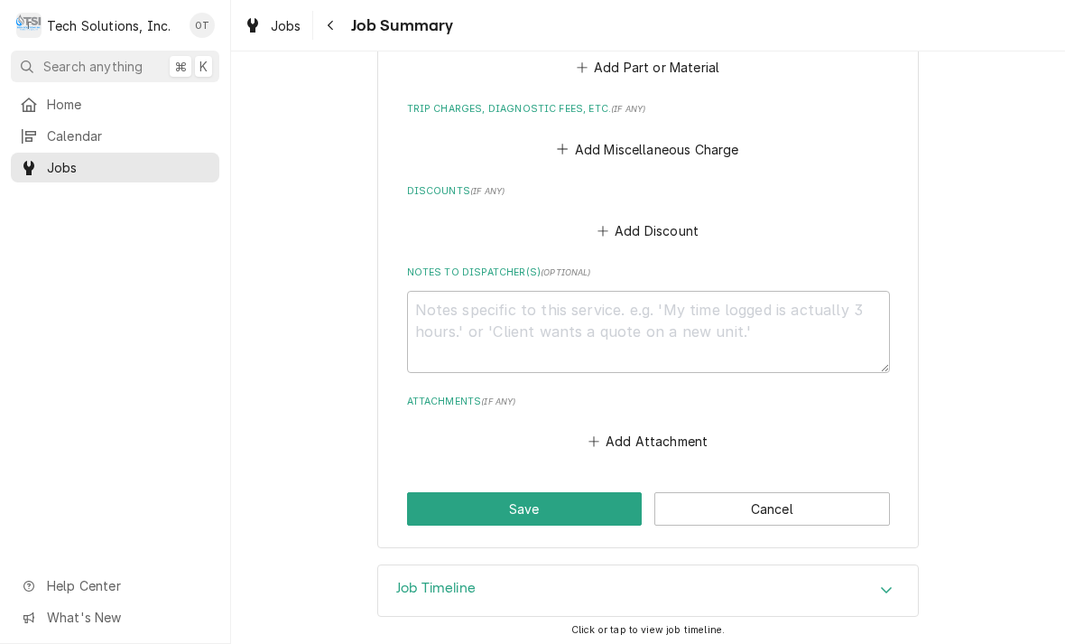
scroll to position [2202, 0]
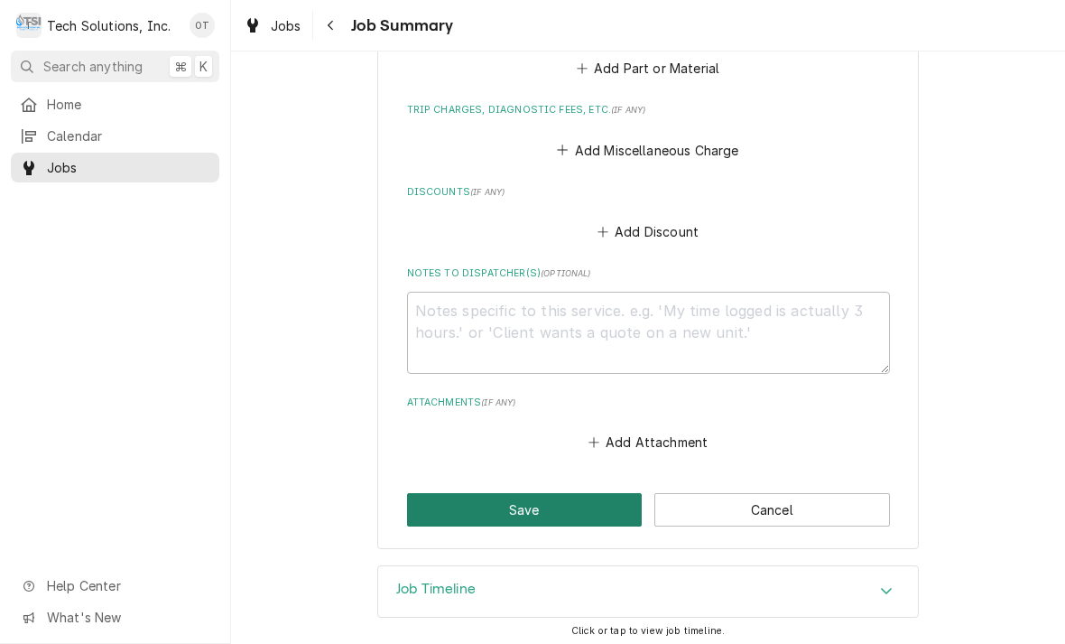
click at [530, 508] on button "Save" at bounding box center [525, 509] width 236 height 33
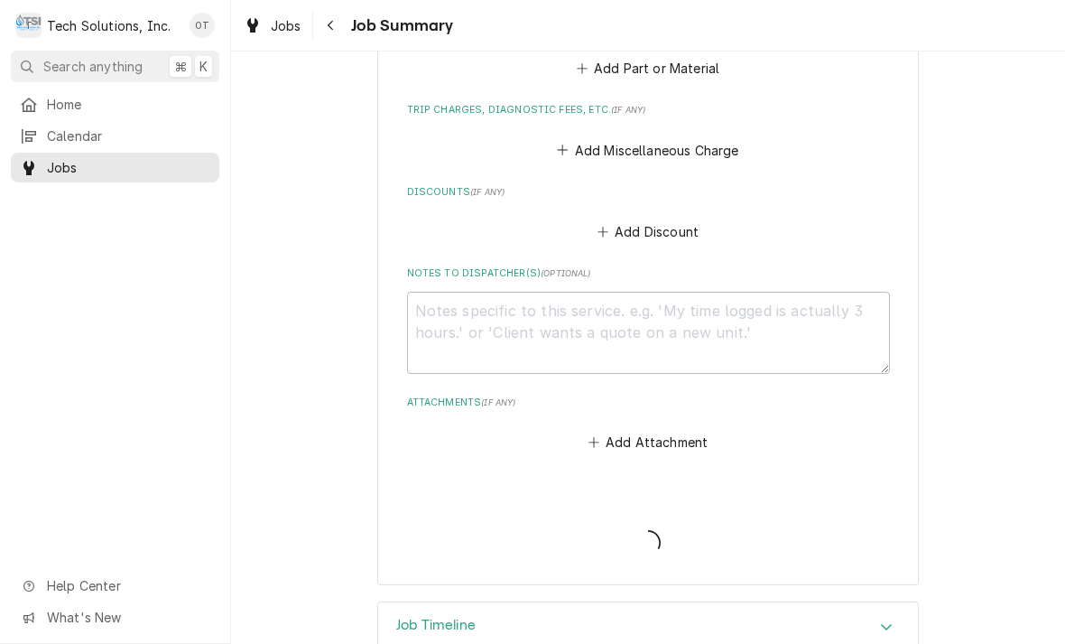
type textarea "x"
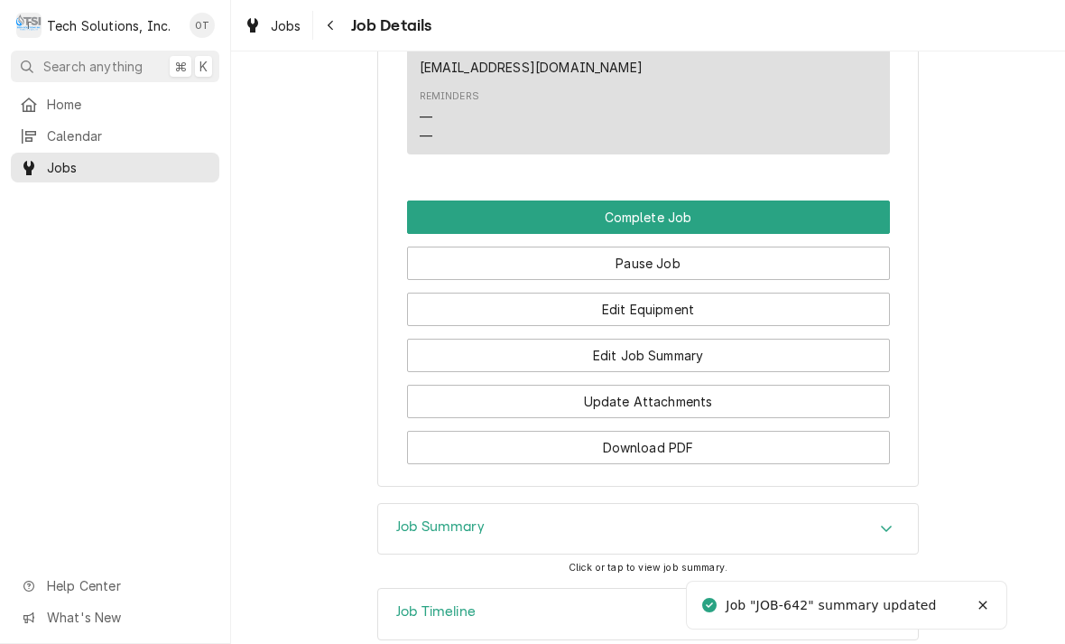
scroll to position [2267, 0]
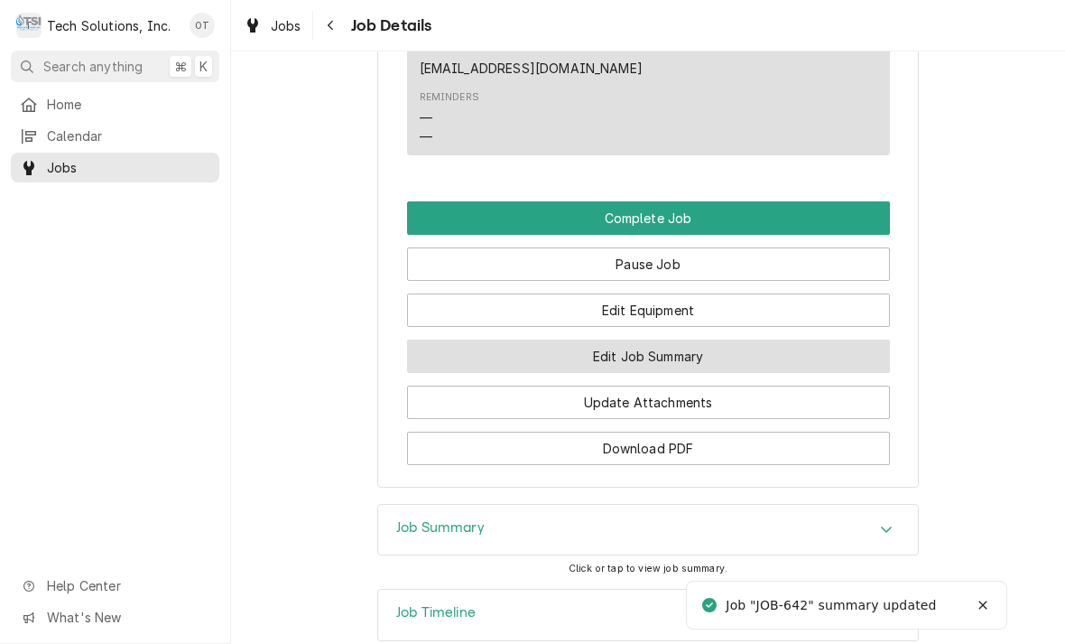
click at [643, 339] on button "Edit Job Summary" at bounding box center [648, 355] width 483 height 33
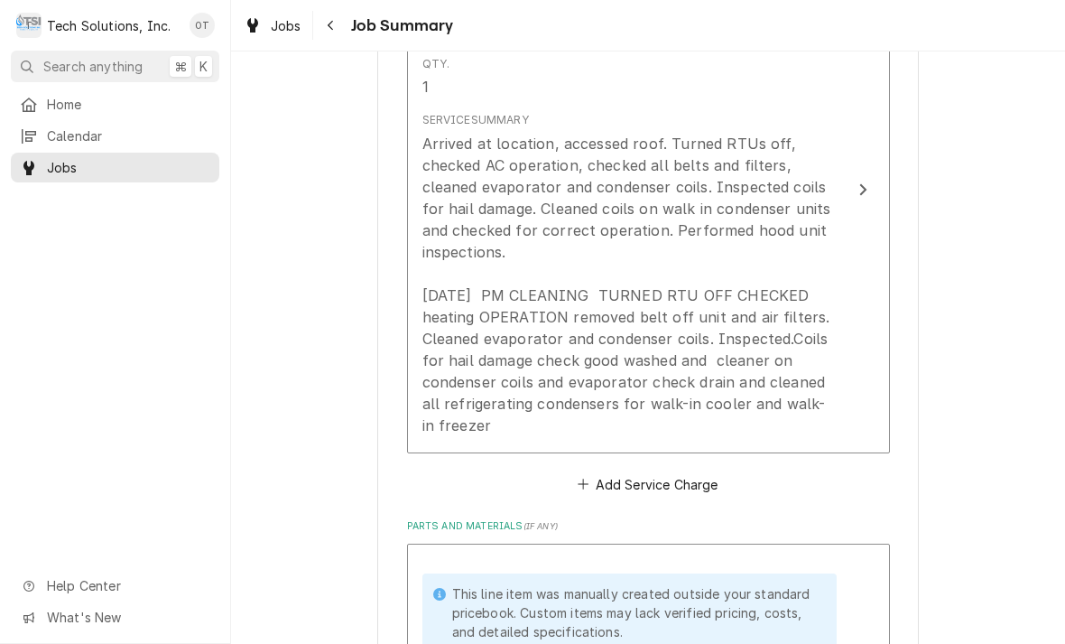
scroll to position [583, 0]
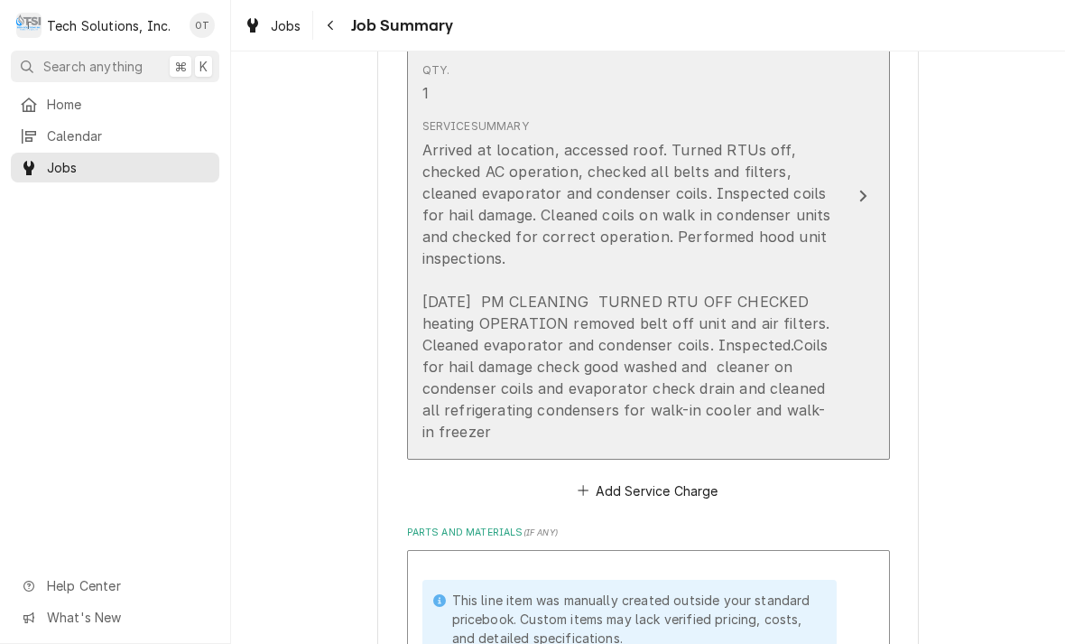
click at [867, 185] on div "Update Line Item" at bounding box center [862, 196] width 23 height 22
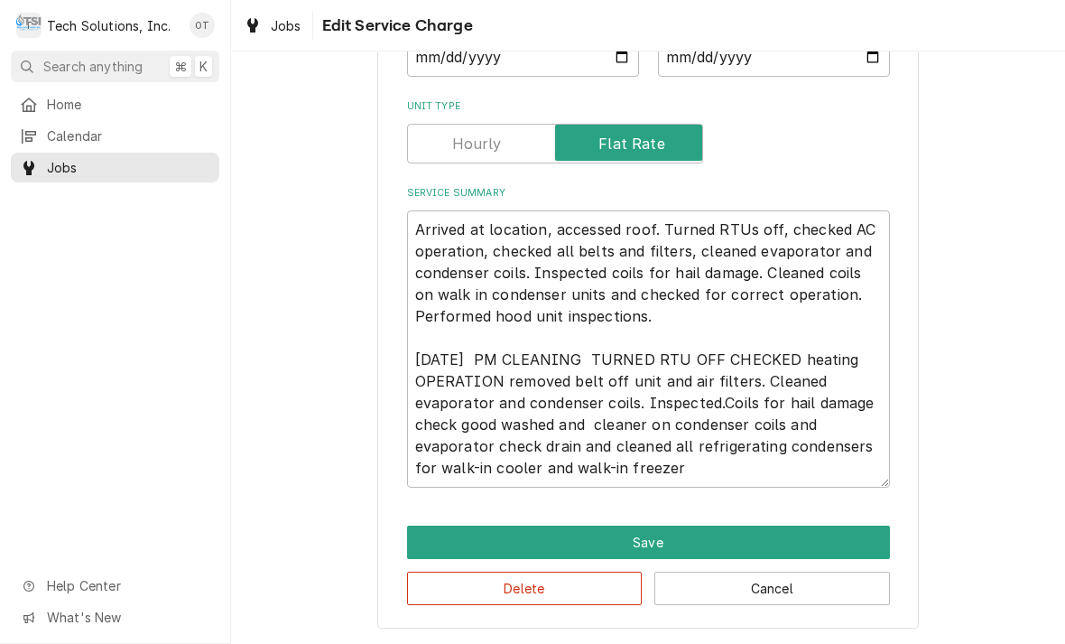
scroll to position [225, 0]
click at [721, 469] on textarea "Arrived at location, accessed roof. Turned RTUs off, checked AC operation, chec…" at bounding box center [648, 348] width 483 height 277
type textarea "x"
type textarea "Arrived at location, accessed roof. Turned RTUs off, checked AC operation, chec…"
type textarea "x"
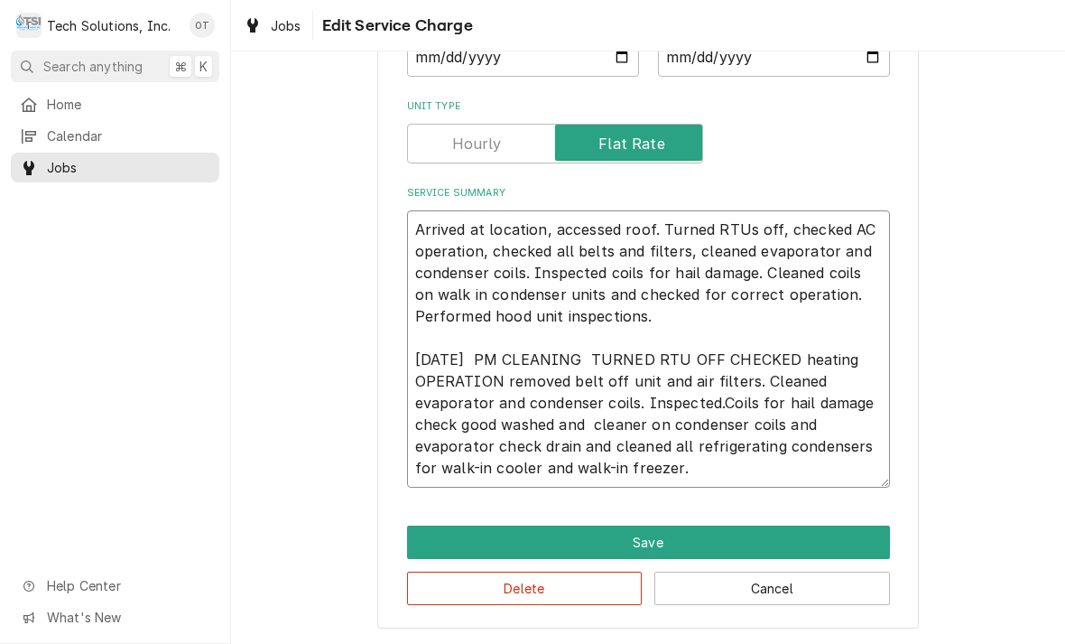
type textarea "Arrived at location, accessed roof. Turned RTUs off, checked AC operation, chec…"
type textarea "x"
type textarea "Arrived at location, accessed roof. Turned RTUs off, checked AC operation, chec…"
type textarea "x"
type textarea "Arrived at location, accessed roof. Turned RTUs off, checked AC operation, chec…"
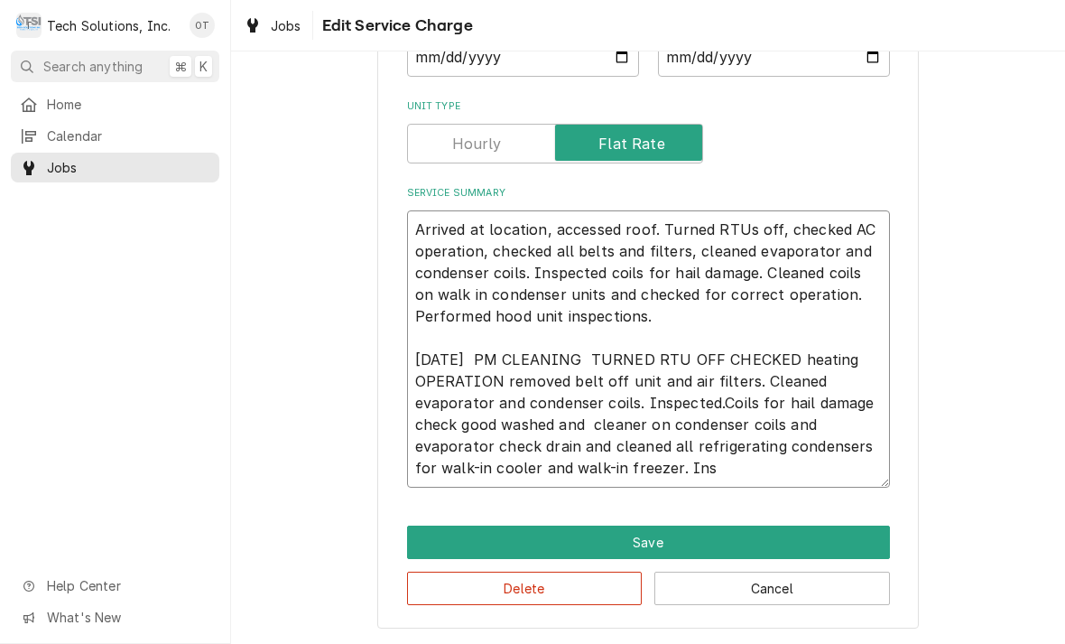
type textarea "x"
type textarea "Arrived at location, accessed roof. Turned RTUs off, checked AC operation, chec…"
type textarea "x"
type textarea "Arrived at location, accessed roof. Turned RTUs off, checked AC operation, chec…"
type textarea "x"
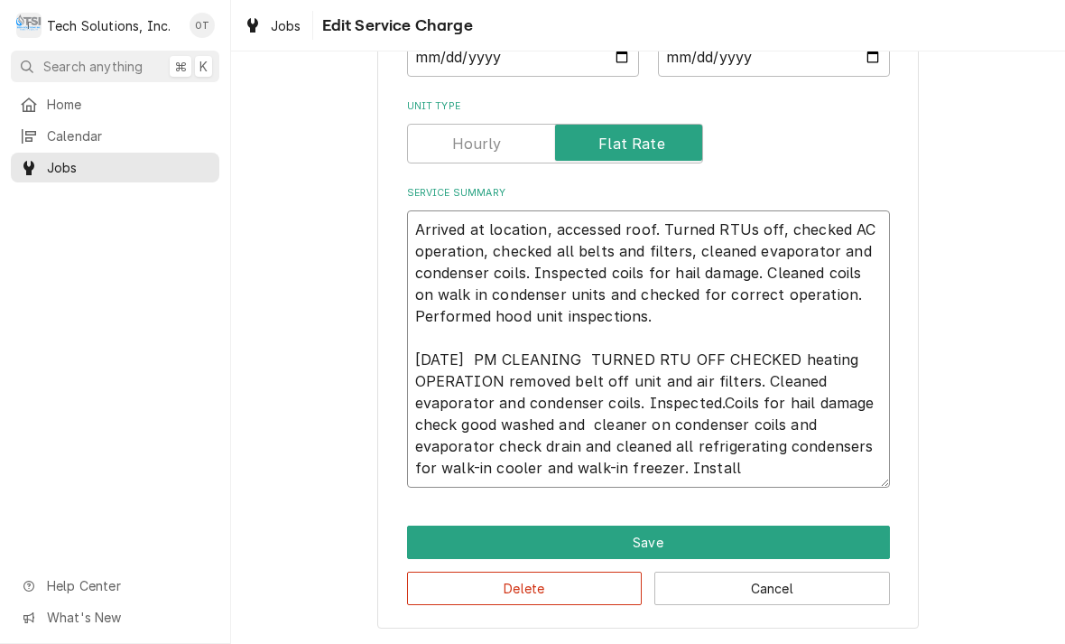
type textarea "Arrived at location, accessed roof. Turned RTUs off, checked AC operation, chec…"
type textarea "x"
type textarea "Arrived at location, accessed roof. Turned RTUs off, checked AC operation, chec…"
type textarea "x"
type textarea "Arrived at location, accessed roof. Turned RTUs off, checked AC operation, chec…"
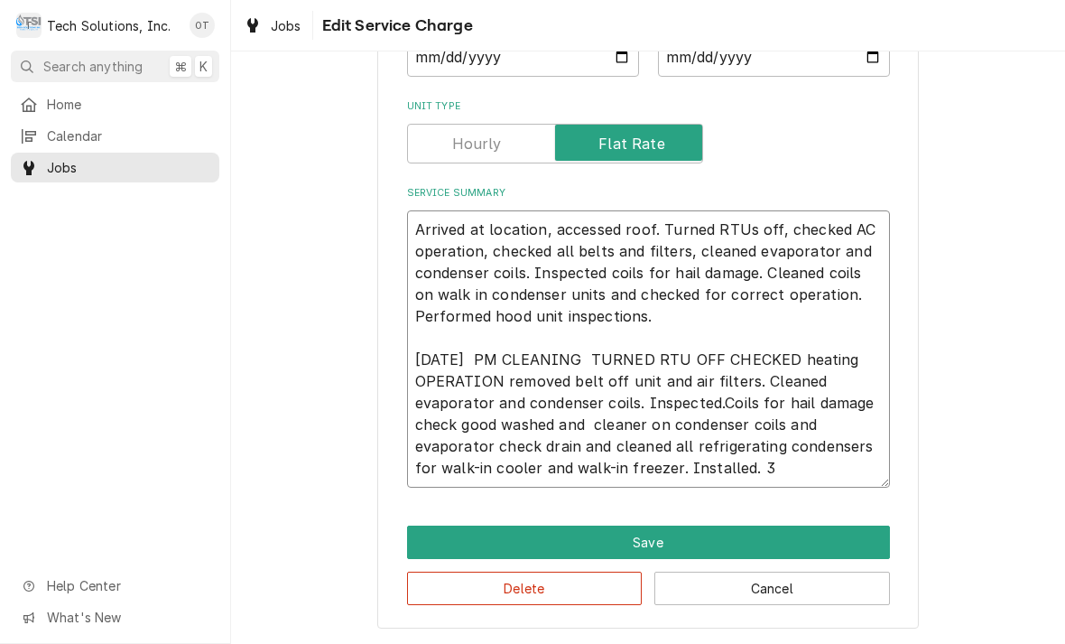
type textarea "x"
type textarea "Arrived at location, accessed roof. Turned RTUs off, checked AC operation, chec…"
type textarea "x"
type textarea "Arrived at location, accessed roof. Turned RTUs off, checked AC operation, chec…"
type textarea "x"
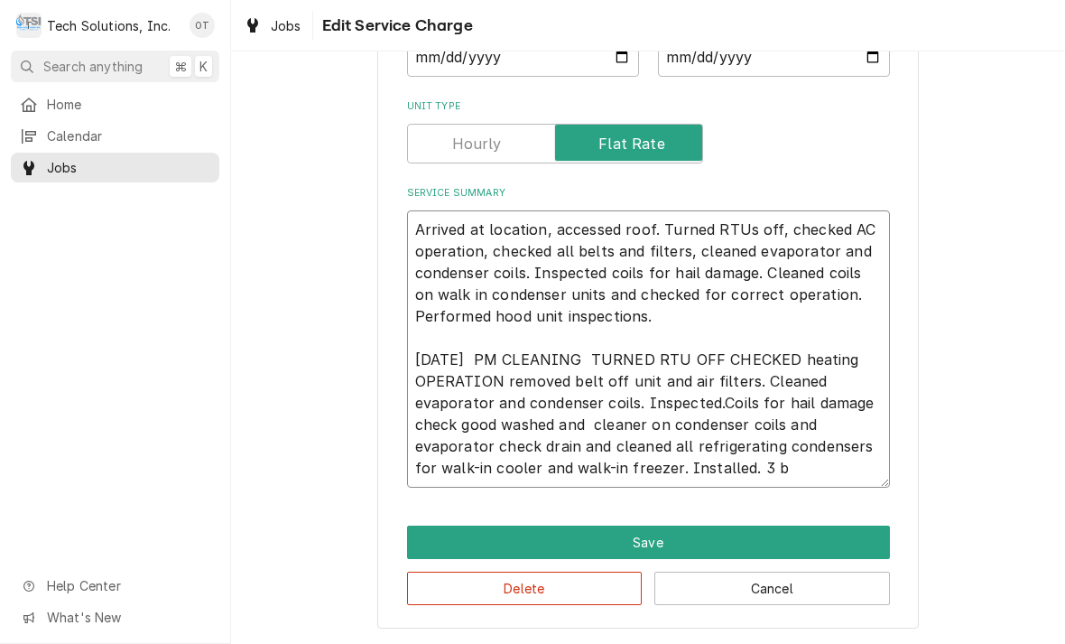
type textarea "Arrived at location, accessed roof. Turned RTUs off, checked AC operation, chec…"
type textarea "x"
type textarea "Arrived at location, accessed roof. Turned RTUs off, checked AC operation, chec…"
type textarea "x"
type textarea "Arrived at location, accessed roof. Turned RTUs off, checked AC operation, chec…"
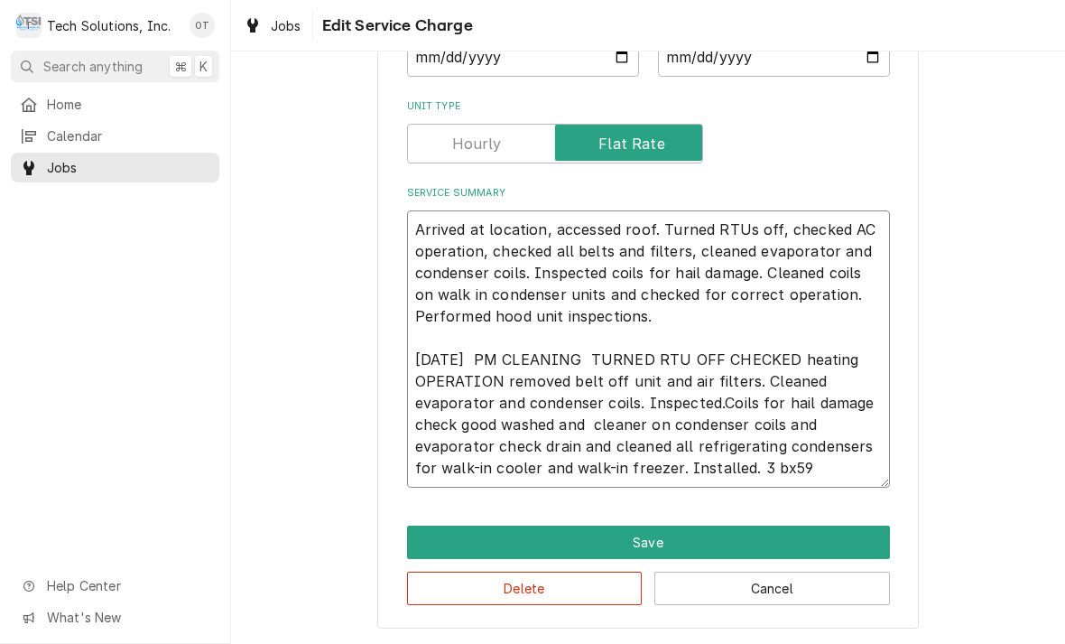
type textarea "x"
type textarea "Arrived at location, accessed roof. Turned RTUs off, checked AC operation, chec…"
type textarea "x"
type textarea "Arrived at location, accessed roof. Turned RTUs off, checked AC operation, chec…"
type textarea "x"
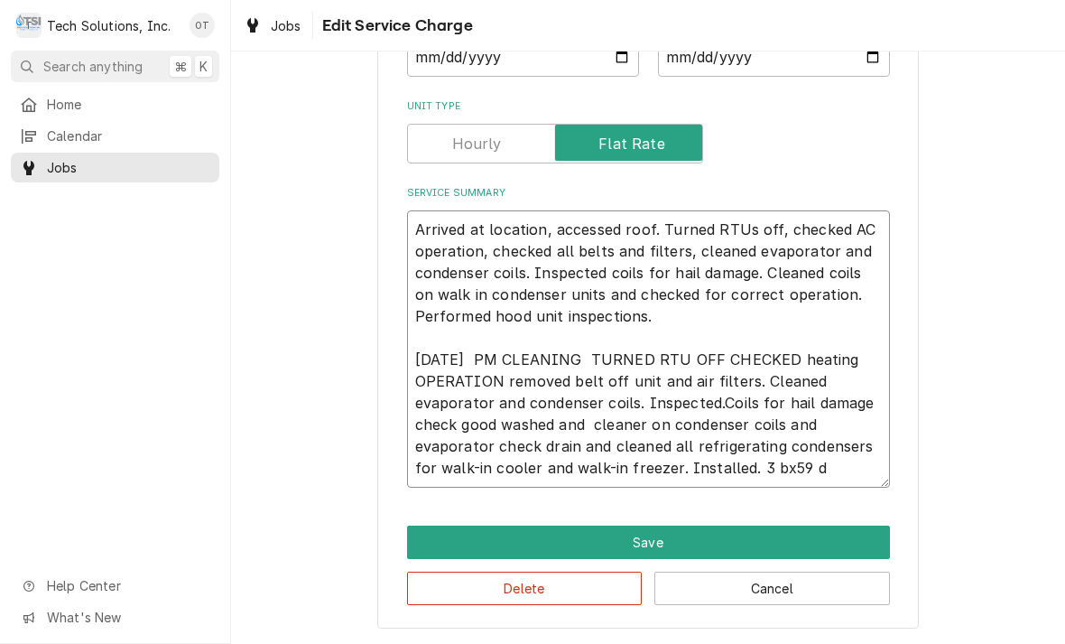
type textarea "Arrived at location, accessed roof. Turned RTUs off, checked AC operation, chec…"
type textarea "x"
type textarea "Arrived at location, accessed roof. Turned RTUs off, checked AC operation, chec…"
type textarea "x"
type textarea "Arrived at location, accessed roof. Turned RTUs off, checked AC operation, chec…"
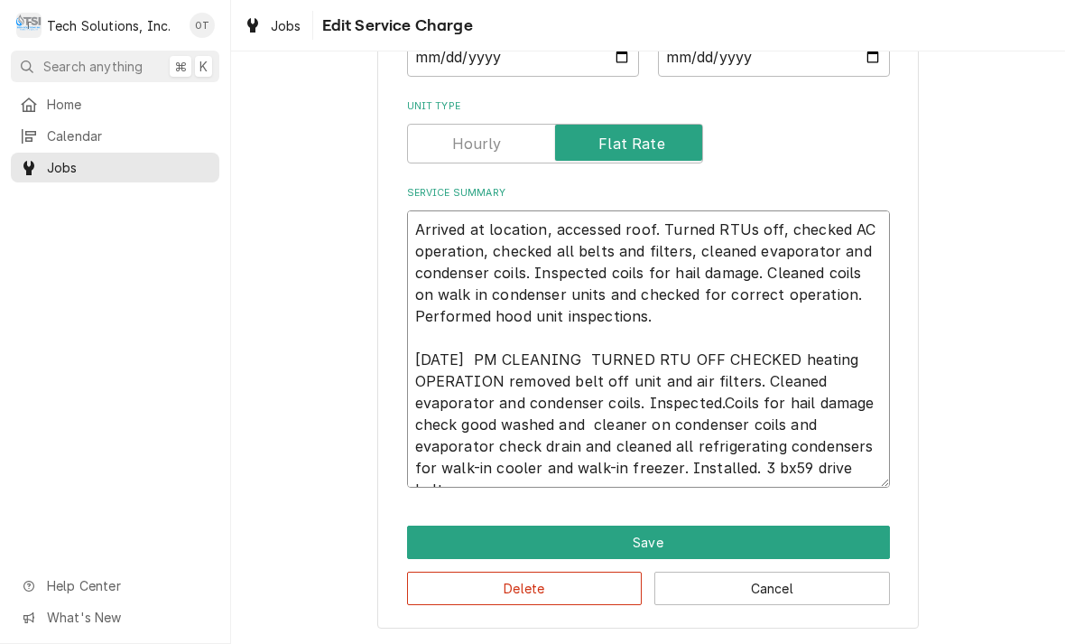
type textarea "x"
type textarea "Arrived at location, accessed roof. Turned RTUs off, checked AC operation, chec…"
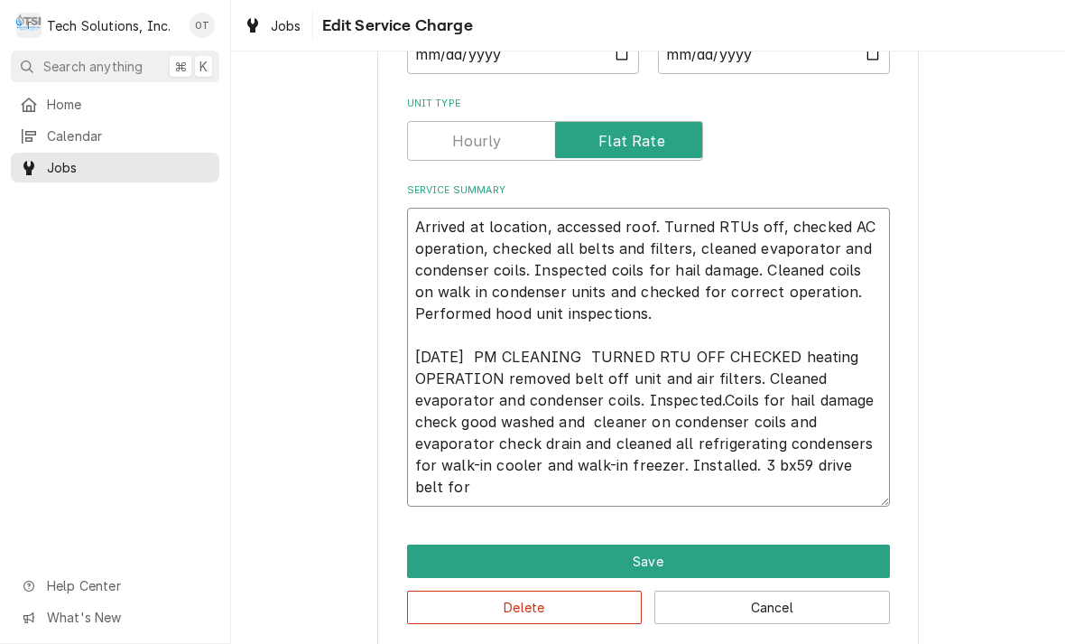
type textarea "x"
type textarea "Arrived at location, accessed roof. Turned RTUs off, checked AC operation, chec…"
type textarea "x"
type textarea "Arrived at location, accessed roof. Turned RTUs off, checked AC operation, chec…"
type textarea "x"
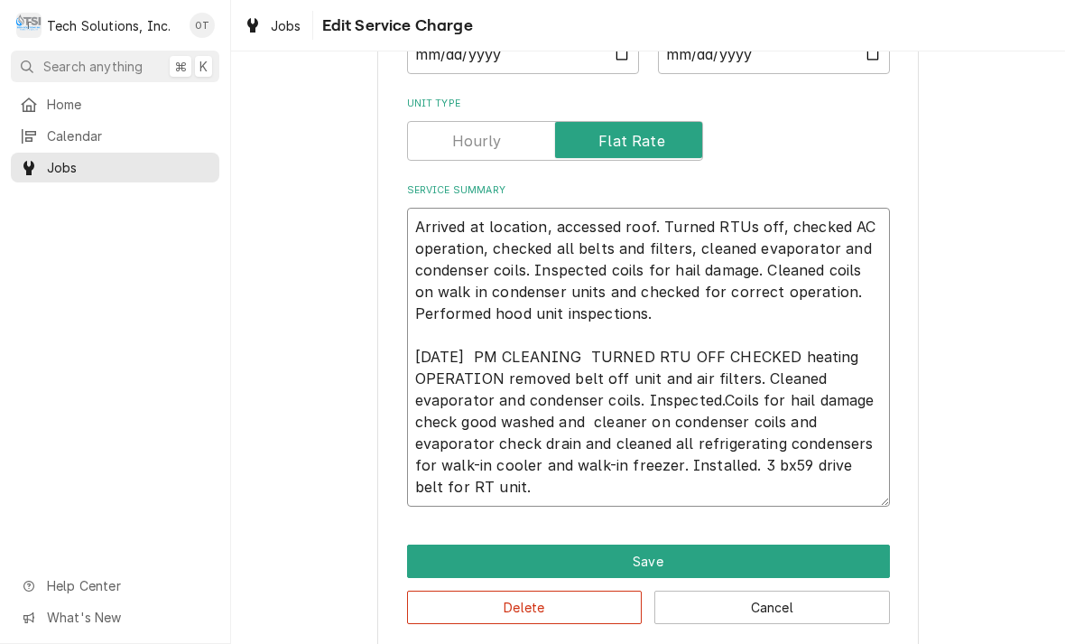
type textarea "Arrived at location, accessed roof. Turned RTUs off, checked AC operation, chec…"
type textarea "x"
type textarea "Arrived at location, accessed roof. Turned RTUs off, checked AC operation, chec…"
type textarea "x"
type textarea "Arrived at location, accessed roof. Turned RTUs off, checked AC operation, chec…"
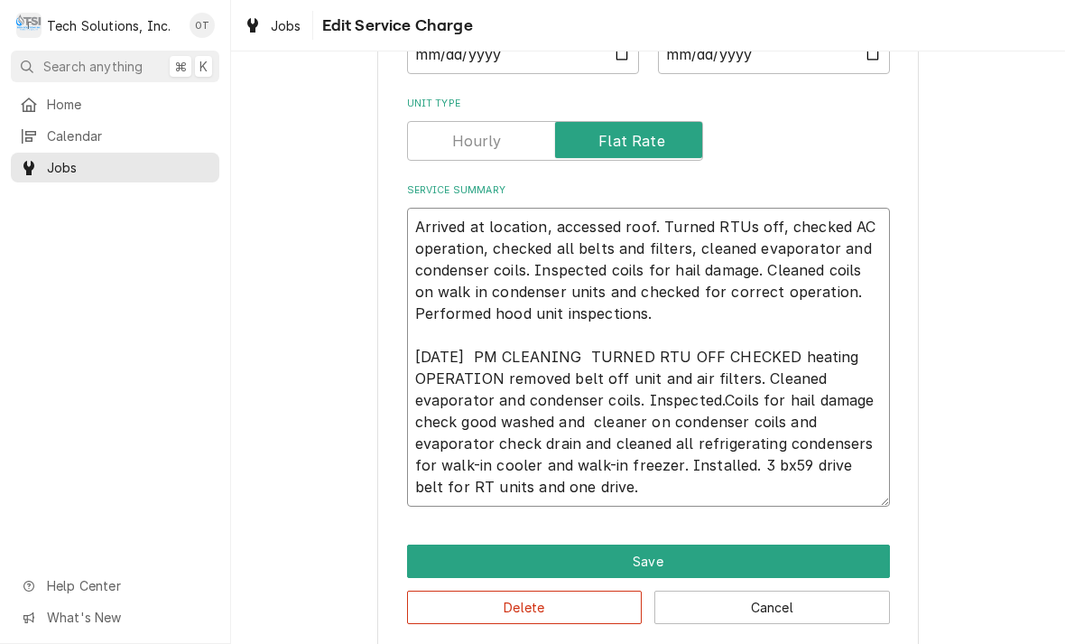
type textarea "x"
type textarea "Arrived at location, accessed roof. Turned RTUs off, checked AC operation, chec…"
type textarea "x"
type textarea "Arrived at location, accessed roof. Turned RTUs off, checked AC operation, chec…"
type textarea "x"
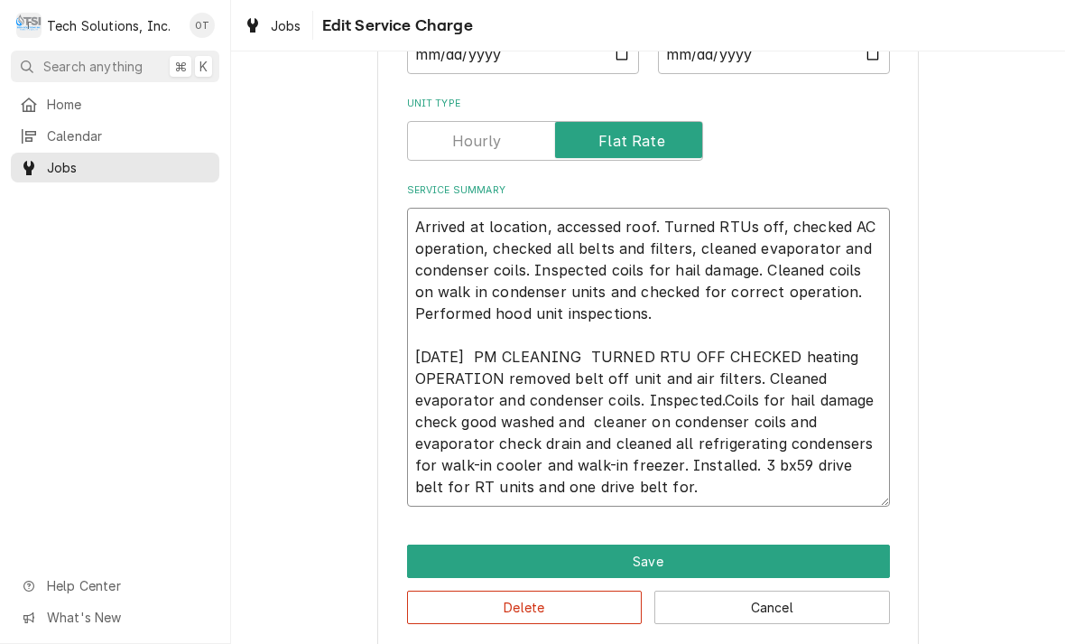
type textarea "Arrived at location, accessed roof. Turned RTUs off, checked AC operation, chec…"
type textarea "x"
type textarea "Arrived at location, accessed roof. Turned RTUs off, checked AC operation, chec…"
type textarea "x"
type textarea "Arrived at location, accessed roof. Turned RTUs off, checked AC operation, chec…"
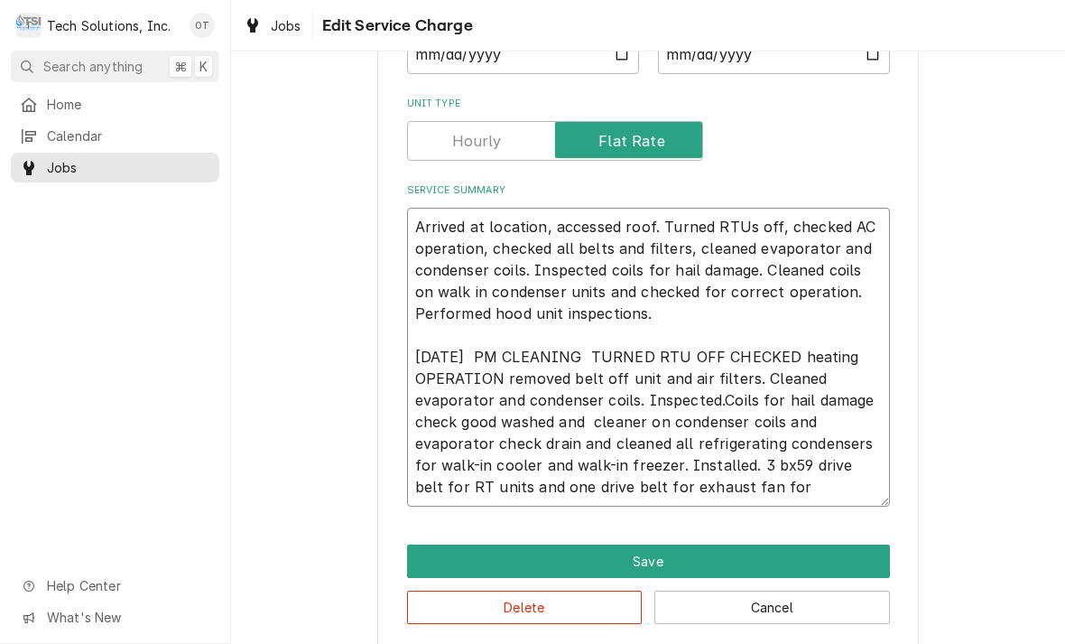
type textarea "x"
type textarea "Arrived at location, accessed roof. Turned RTUs off, checked AC operation, chec…"
type textarea "x"
type textarea "Arrived at location, accessed roof. Turned RTUs off, checked AC operation, chec…"
type textarea "x"
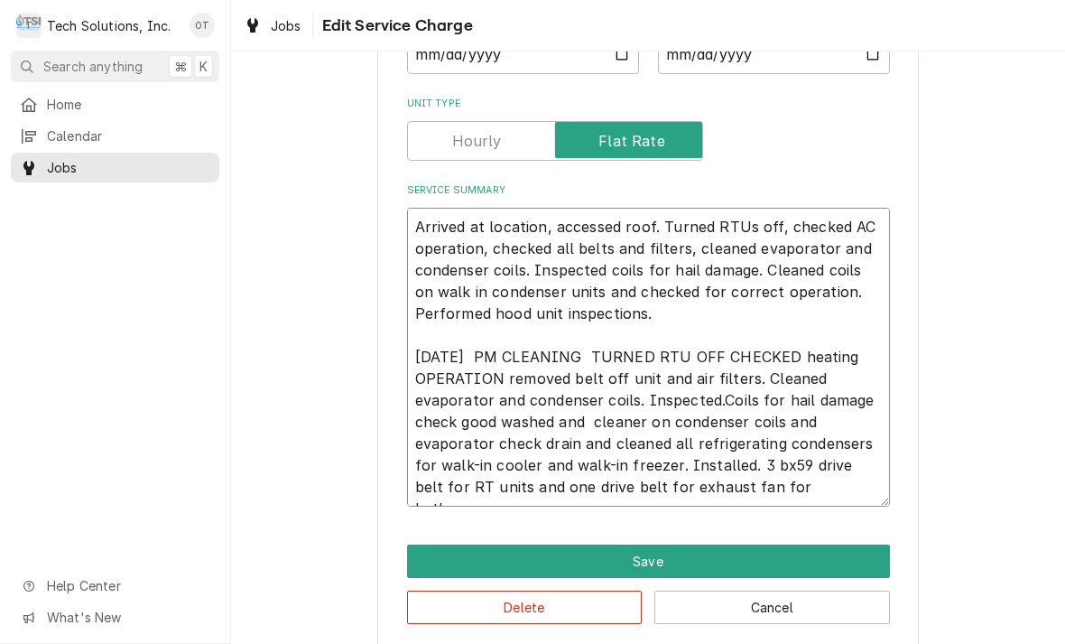
type textarea "Arrived at location, accessed roof. Turned RTUs off, checked AC operation, chec…"
type textarea "x"
type textarea "Arrived at location, accessed roof. Turned RTUs off, checked AC operation, chec…"
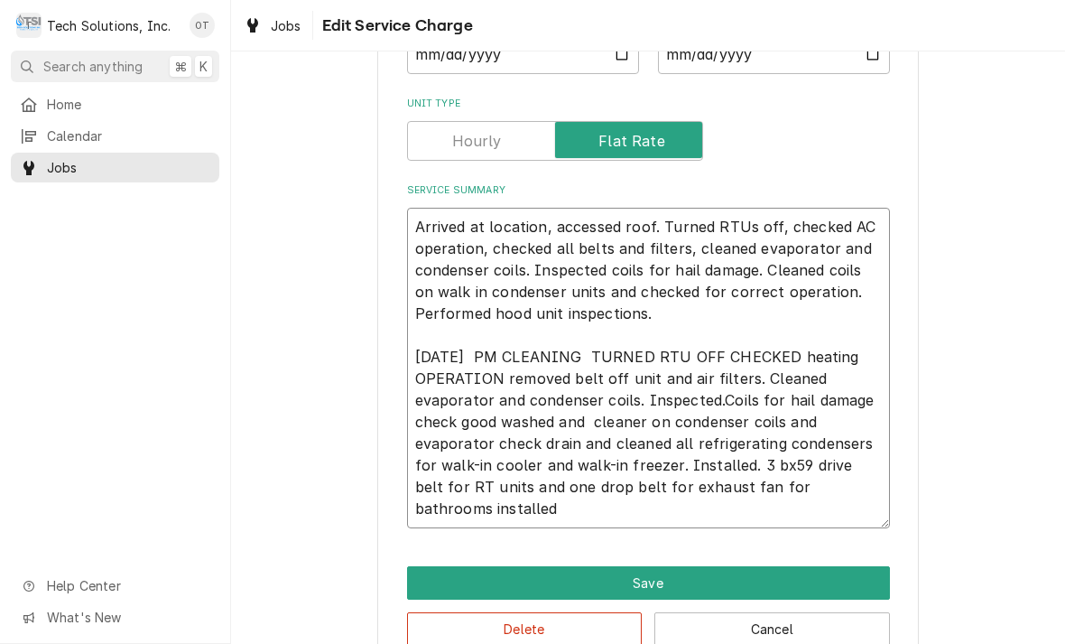
type textarea "x"
type textarea "Arrived at location, accessed roof. Turned RTUs off, checked AC operation, chec…"
type textarea "x"
type textarea "Arrived at location, accessed roof. Turned RTUs off, checked AC operation, chec…"
type textarea "x"
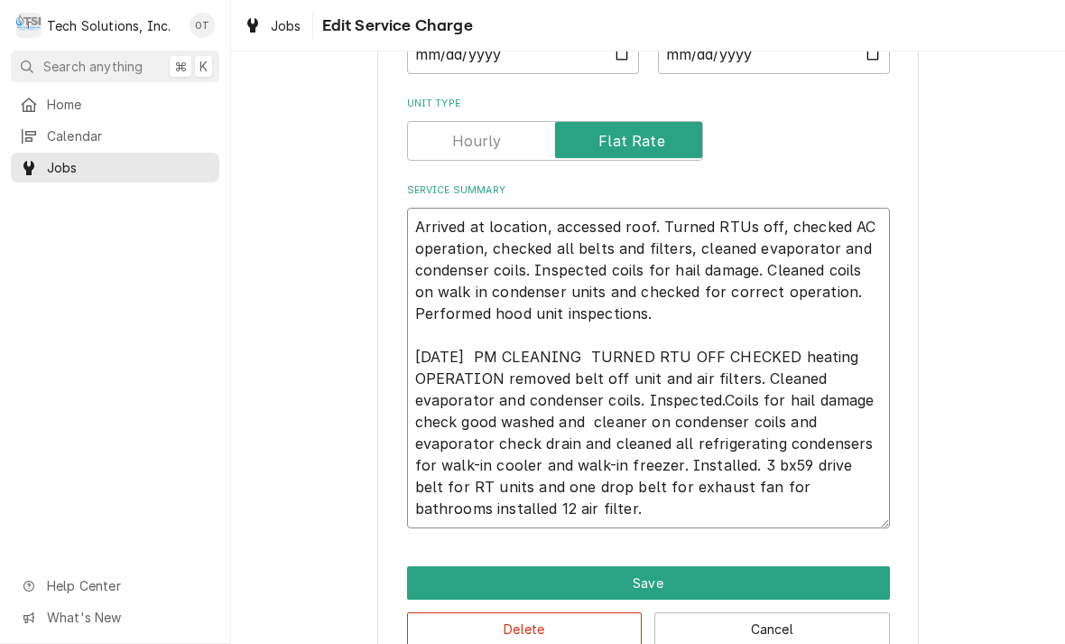
type textarea "Arrived at location, accessed roof. Turned RTUs off, checked AC operation, chec…"
type textarea "x"
type textarea "Arrived at location, accessed roof. Turned RTUs off, checked AC operation, chec…"
type textarea "x"
type textarea "Arrived at location, accessed roof. Turned RTUs off, checked AC operation, chec…"
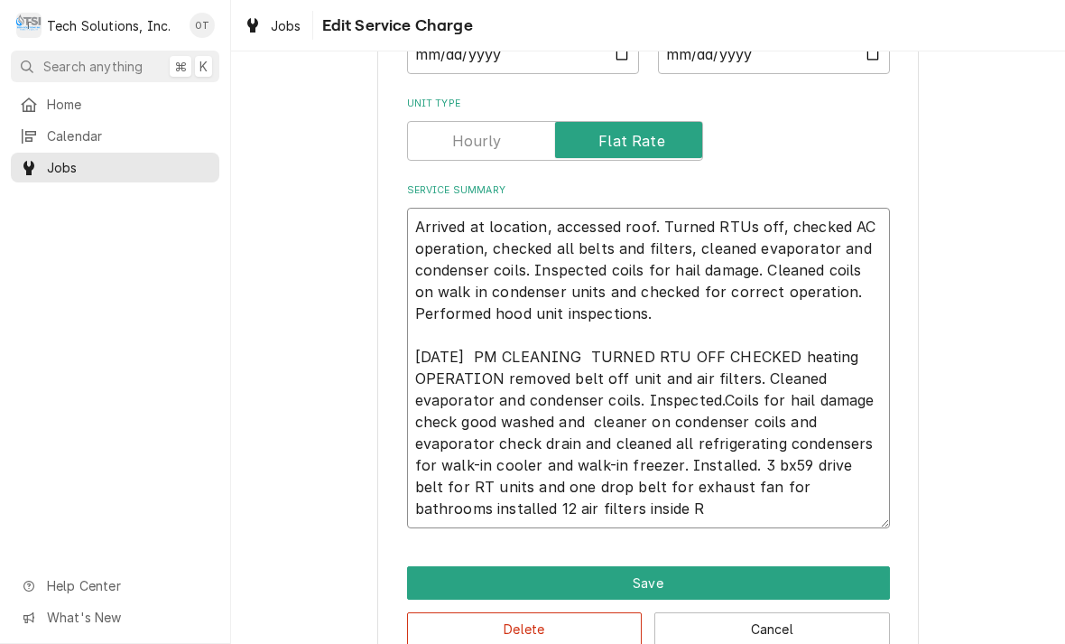
type textarea "x"
type textarea "Arrived at location, accessed roof. Turned RTUs off, checked AC operation, chec…"
type textarea "x"
type textarea "Arrived at location, accessed roof. Turned RTUs off, checked AC operation, chec…"
type textarea "x"
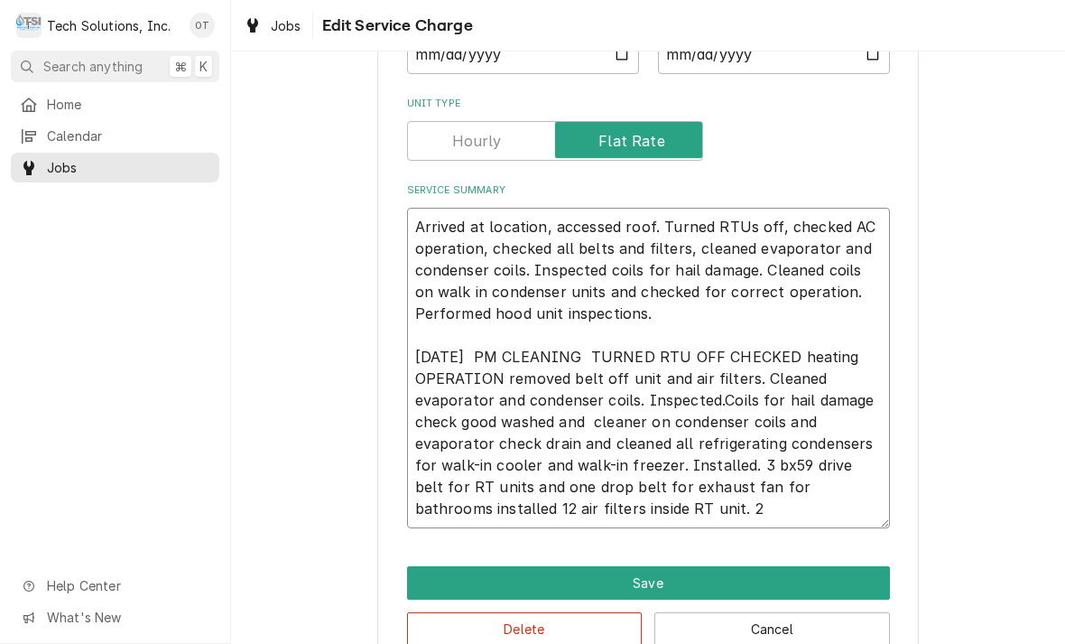
type textarea "Arrived at location, accessed roof. Turned RTUs off, checked AC operation, chec…"
type textarea "x"
type textarea "Arrived at location, accessed roof. Turned RTUs off, checked AC operation, chec…"
type textarea "x"
type textarea "Arrived at location, accessed roof. Turned RTUs off, checked AC operation, chec…"
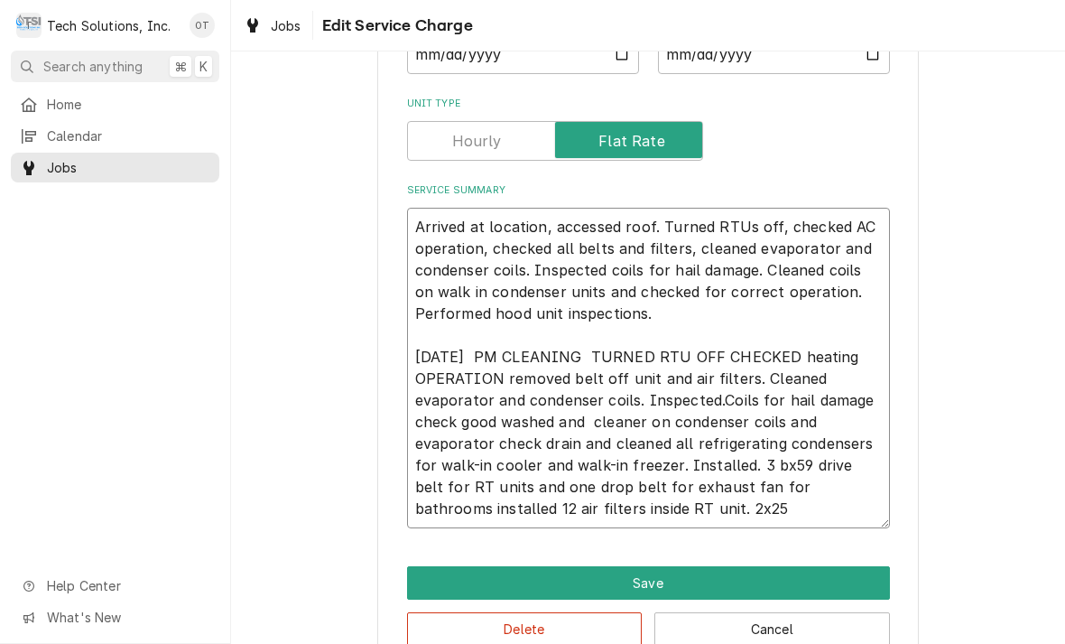
type textarea "x"
type textarea "Arrived at location, accessed roof. Turned RTUs off, checked AC operation, chec…"
type textarea "x"
type textarea "Arrived at location, accessed roof. Turned RTUs off, checked AC operation, chec…"
type textarea "x"
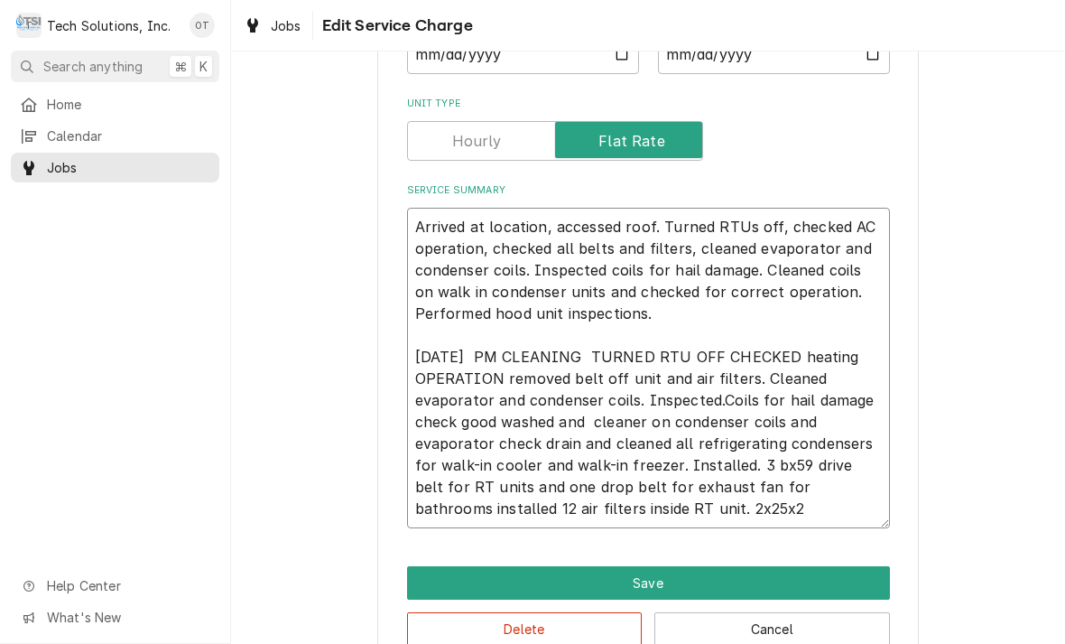
type textarea "Arrived at location, accessed roof. Turned RTUs off, checked AC operation, chec…"
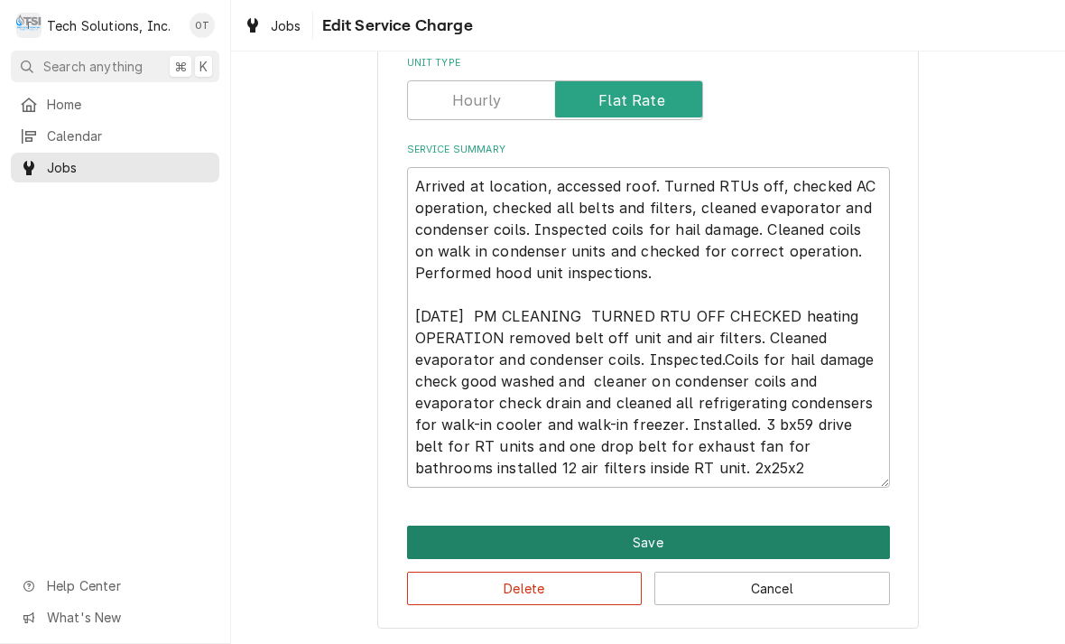
click at [653, 543] on button "Save" at bounding box center [648, 541] width 483 height 33
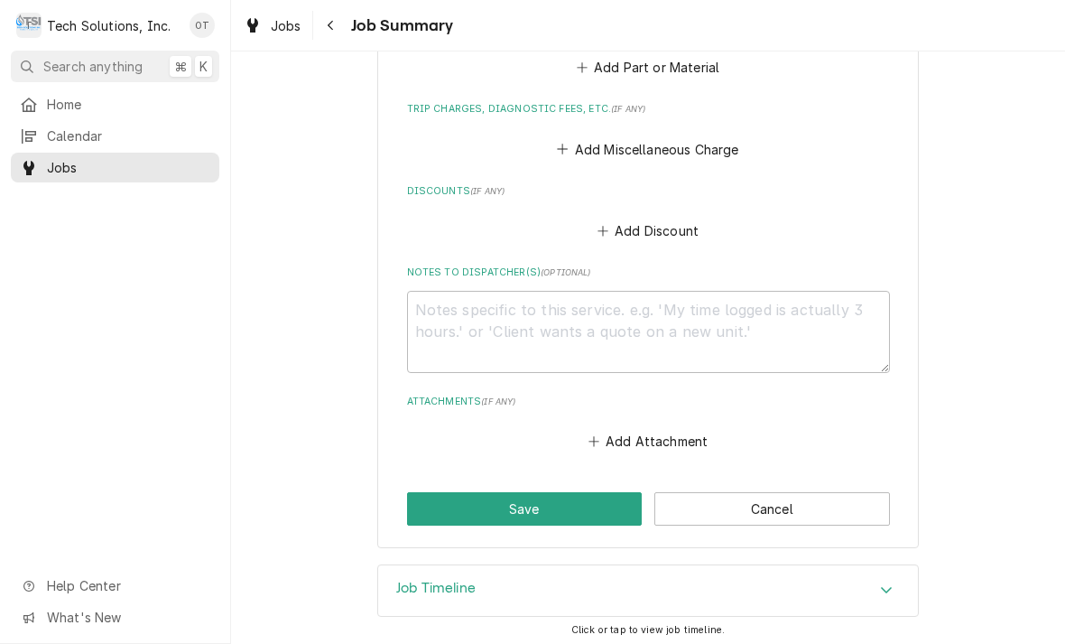
scroll to position [2245, 0]
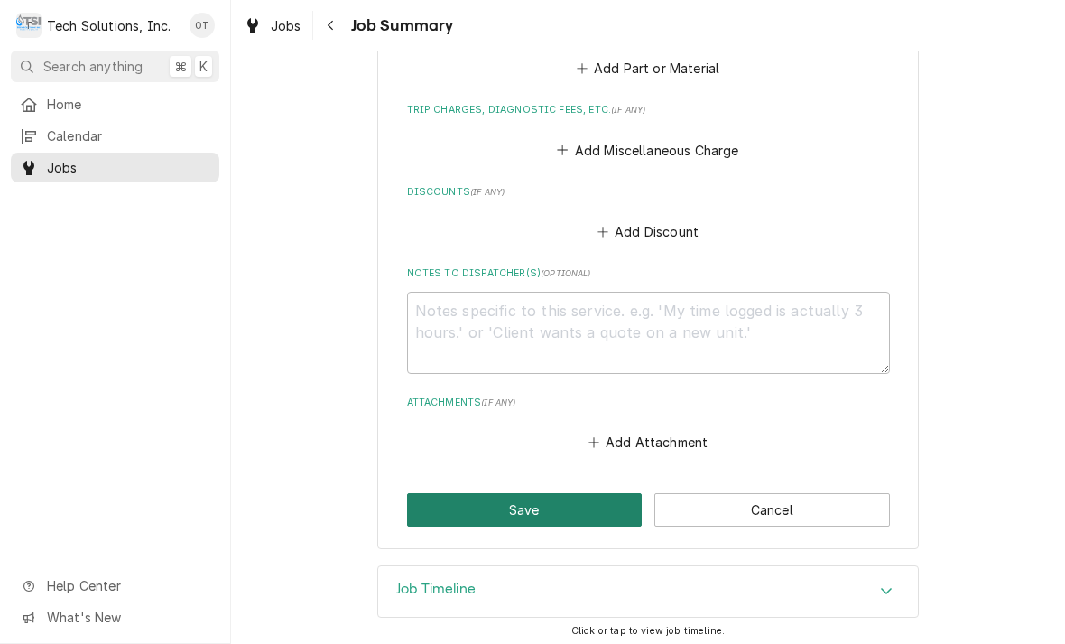
click at [538, 498] on button "Save" at bounding box center [525, 509] width 236 height 33
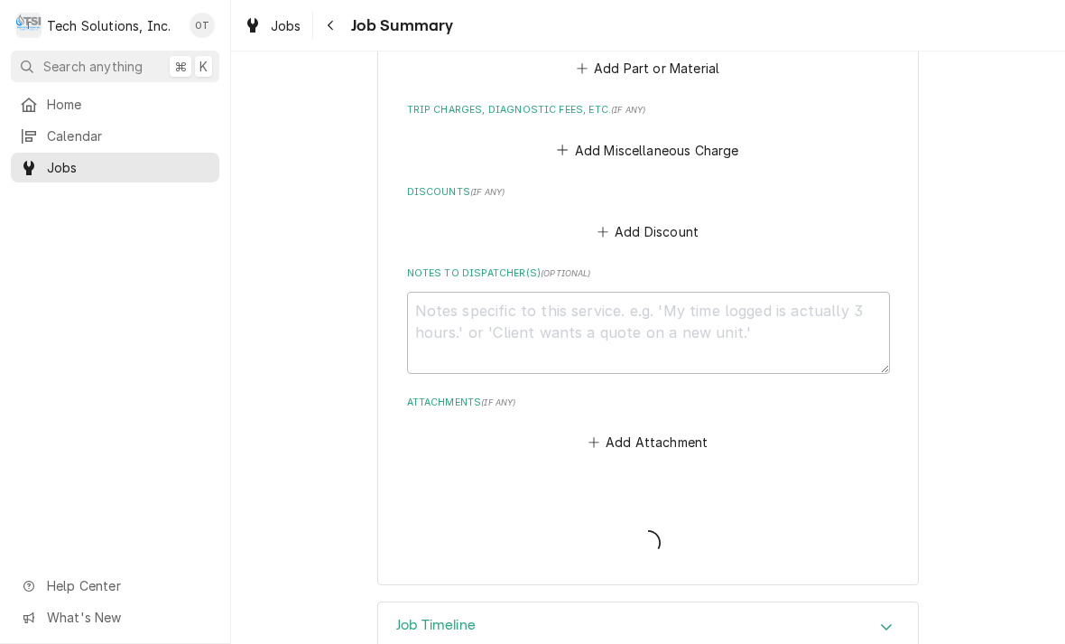
type textarea "x"
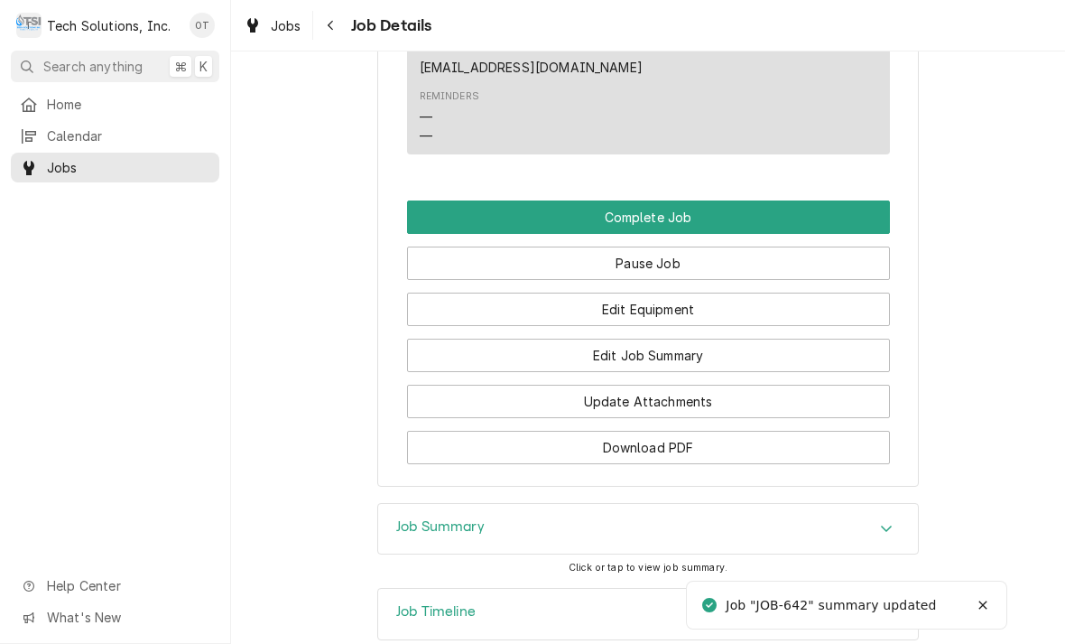
scroll to position [2267, 0]
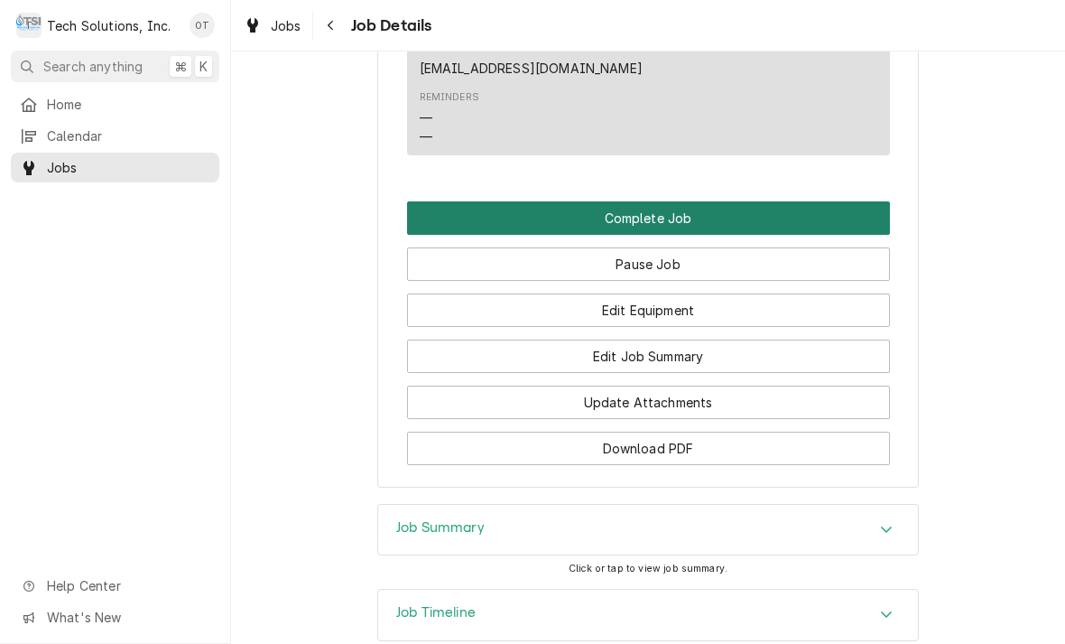
click at [641, 201] on button "Complete Job" at bounding box center [648, 217] width 483 height 33
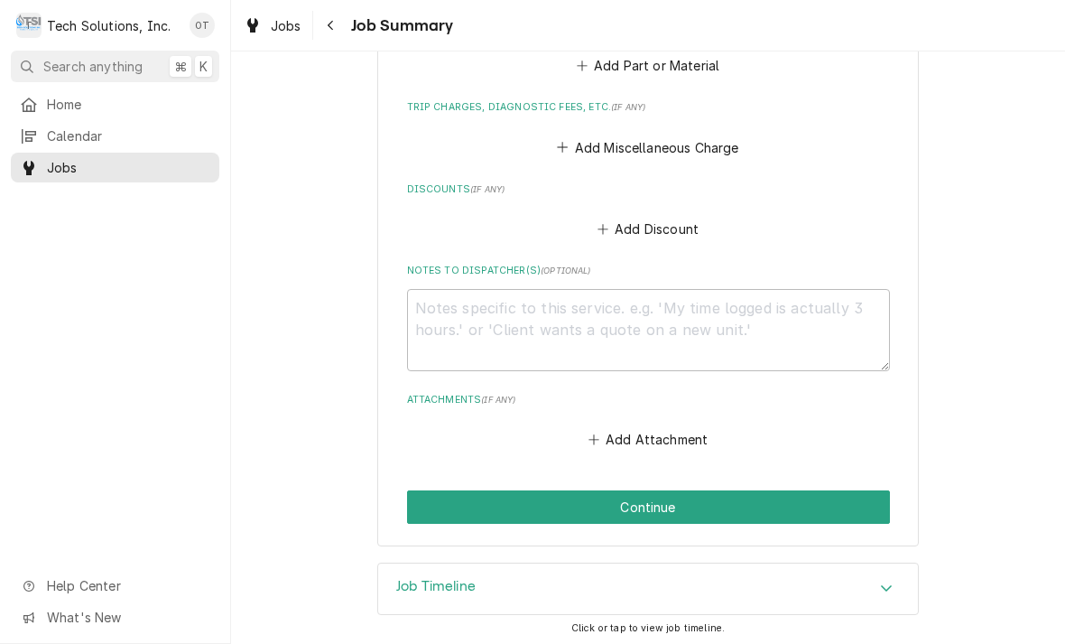
scroll to position [2245, 0]
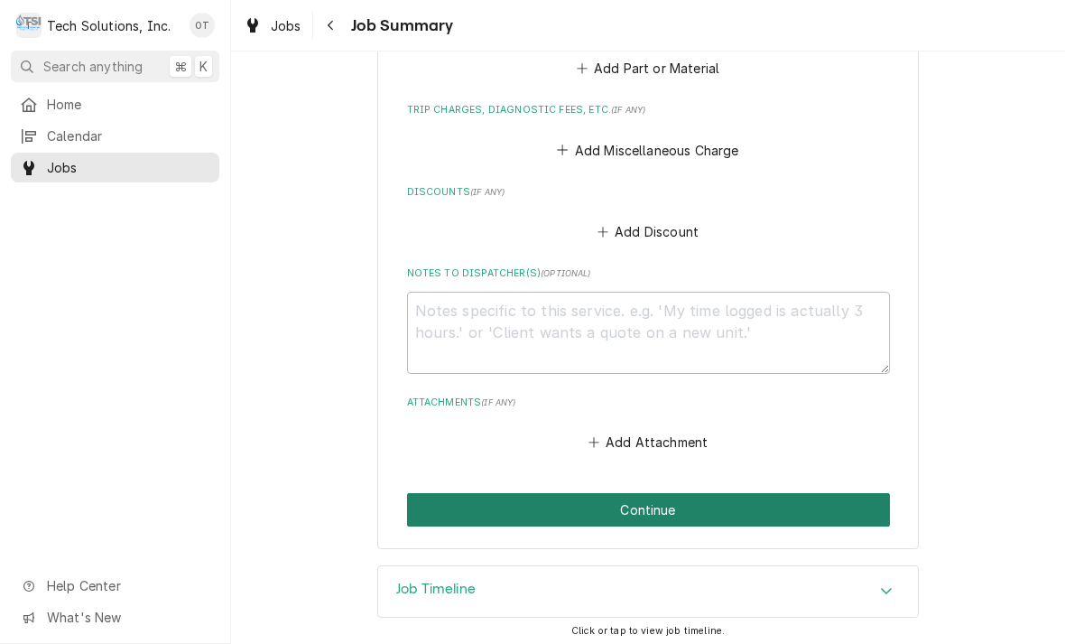
click at [653, 506] on button "Continue" at bounding box center [648, 509] width 483 height 33
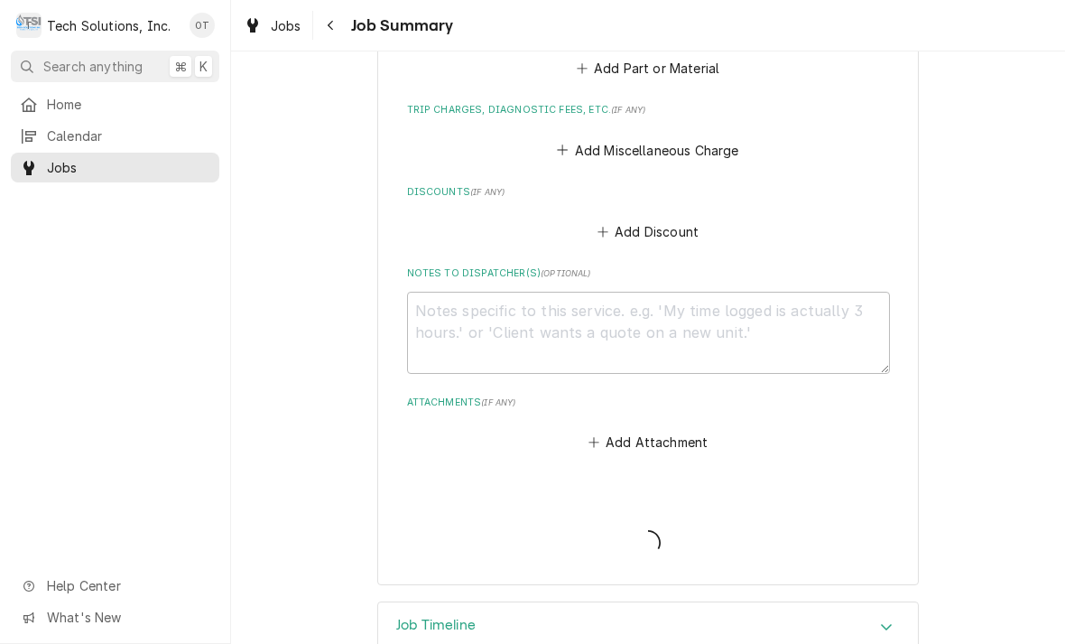
type textarea "x"
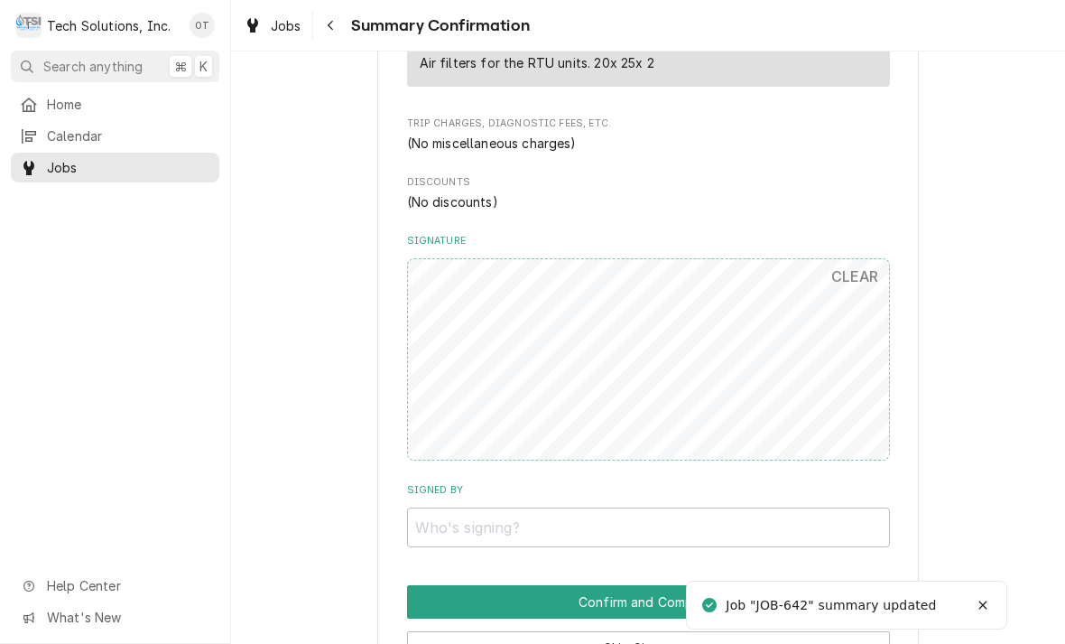
scroll to position [1796, 0]
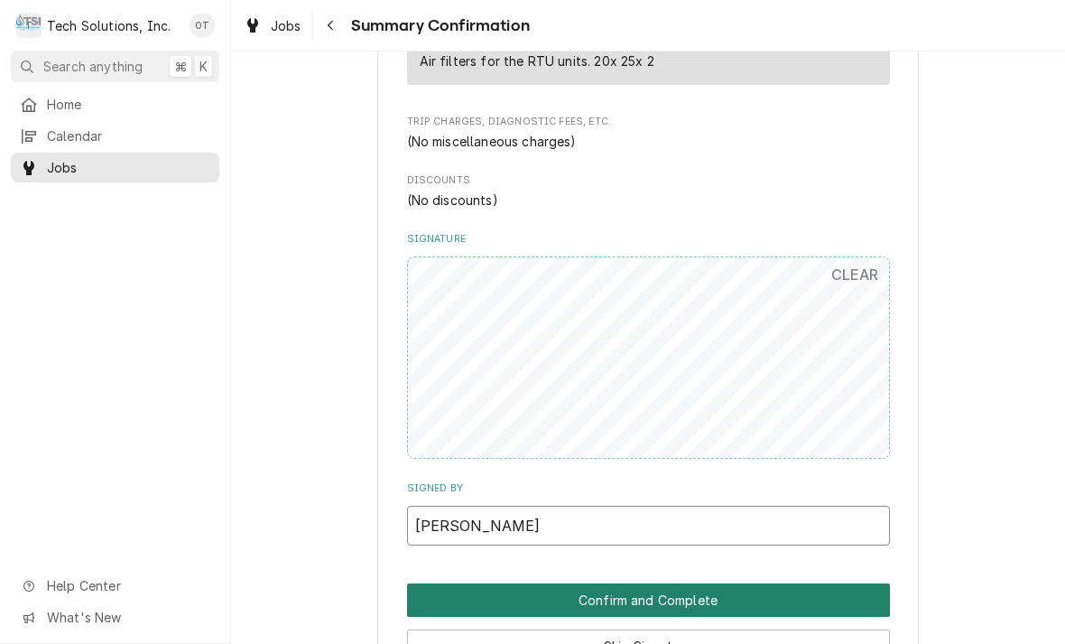
type input "Stacey Morrison"
click at [660, 583] on button "Confirm and Complete" at bounding box center [648, 599] width 483 height 33
